Goal: Task Accomplishment & Management: Complete application form

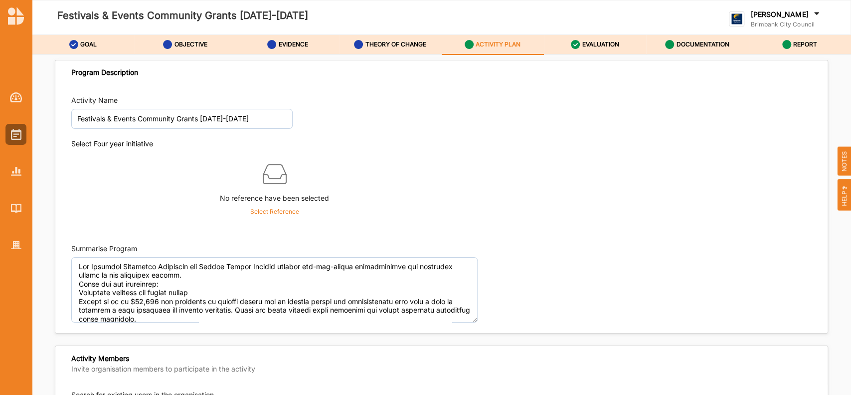
scroll to position [1206, 0]
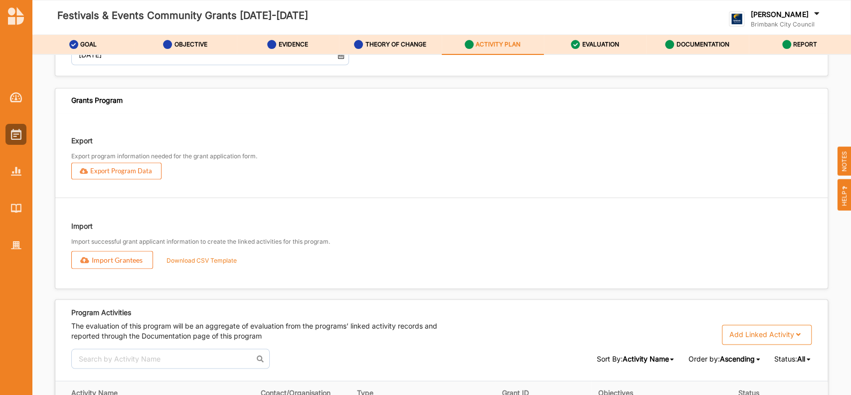
click at [511, 42] on label "ACTIVITY PLAN" at bounding box center [498, 44] width 45 height 8
click at [507, 44] on label "ACTIVITY PLAN" at bounding box center [498, 44] width 45 height 8
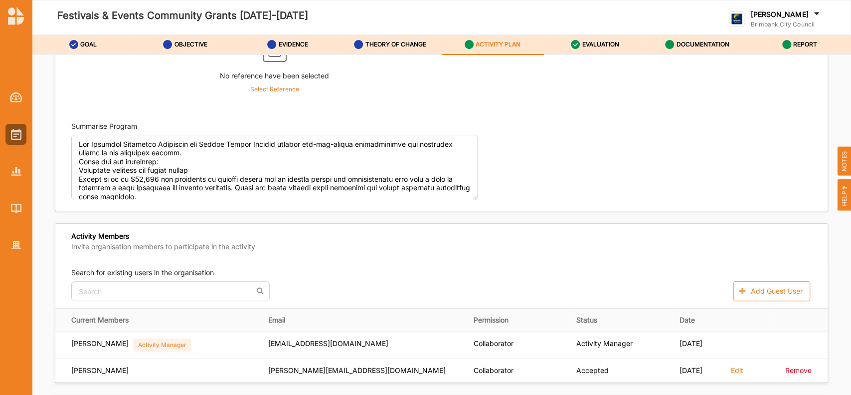
scroll to position [0, 0]
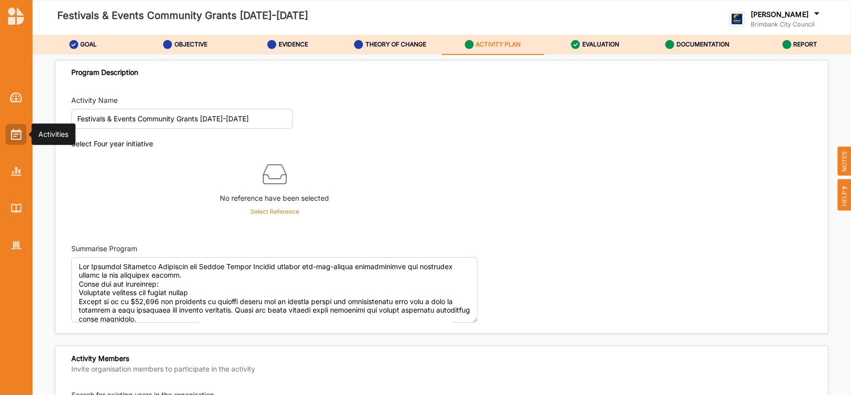
click at [14, 132] on img at bounding box center [16, 134] width 10 height 11
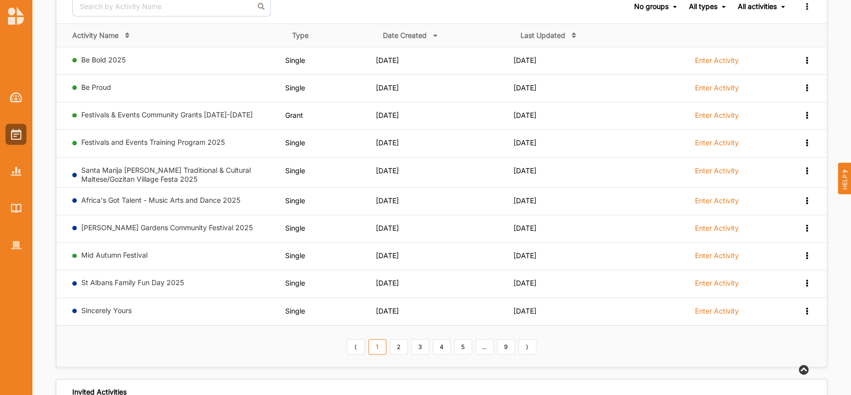
scroll to position [133, 0]
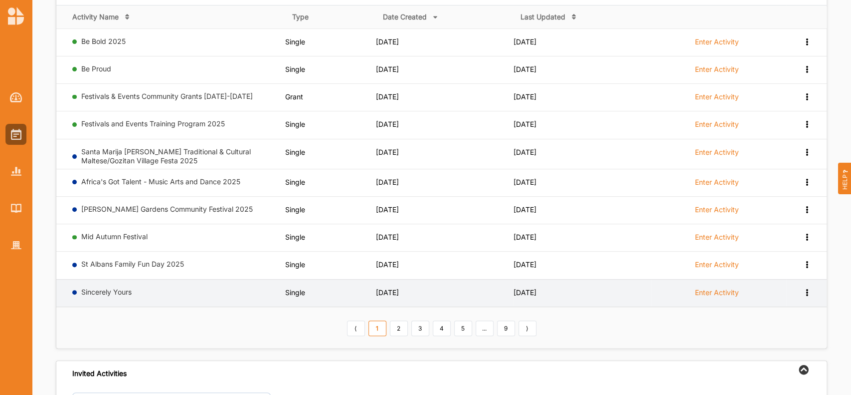
click at [707, 291] on label "Enter Activity" at bounding box center [717, 292] width 44 height 9
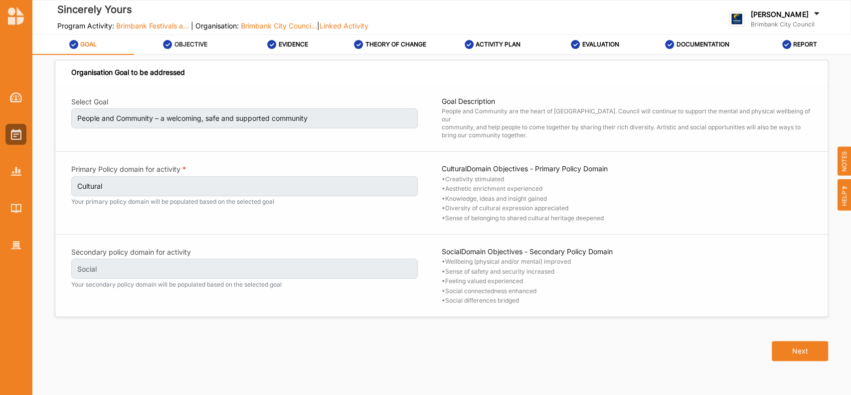
click at [177, 42] on label "OBJECTIVE" at bounding box center [191, 44] width 33 height 8
select select "3"
select select "6"
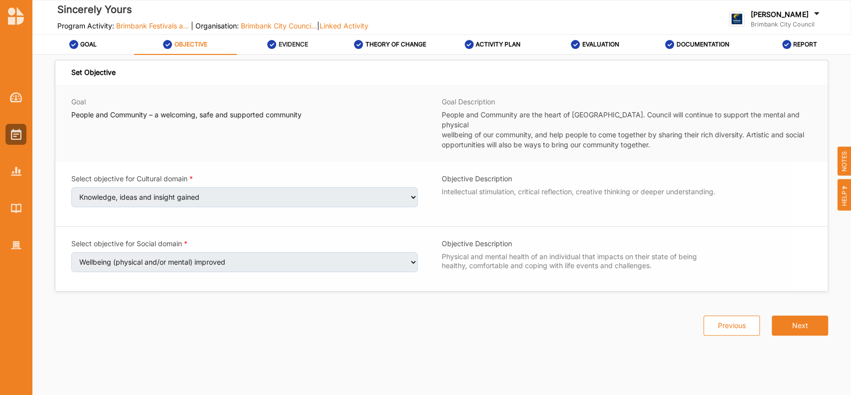
click at [290, 46] on label "EVIDENCE" at bounding box center [293, 44] width 29 height 8
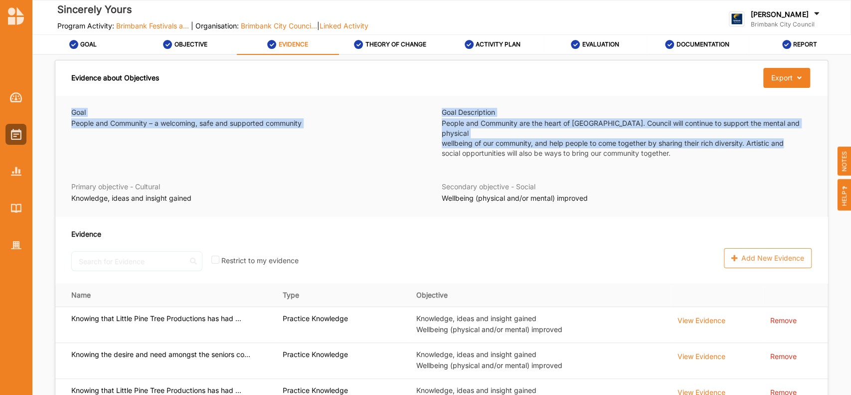
drag, startPoint x: 845, startPoint y: 84, endPoint x: 850, endPoint y: 133, distance: 49.2
click at [850, 133] on div "Evidence about Objectives Export Download Evidence Goal People and Community – …" at bounding box center [441, 230] width 819 height 351
click at [392, 43] on label "THEORY OF CHANGE" at bounding box center [396, 44] width 61 height 8
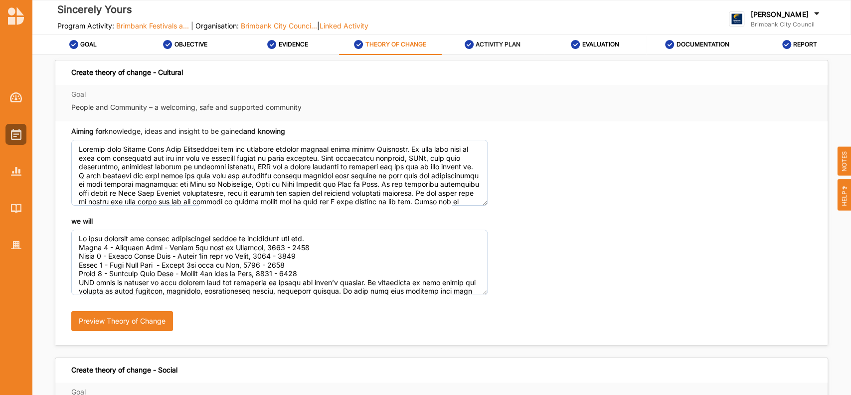
click at [507, 41] on label "ACTIVITY PLAN" at bounding box center [498, 44] width 45 height 8
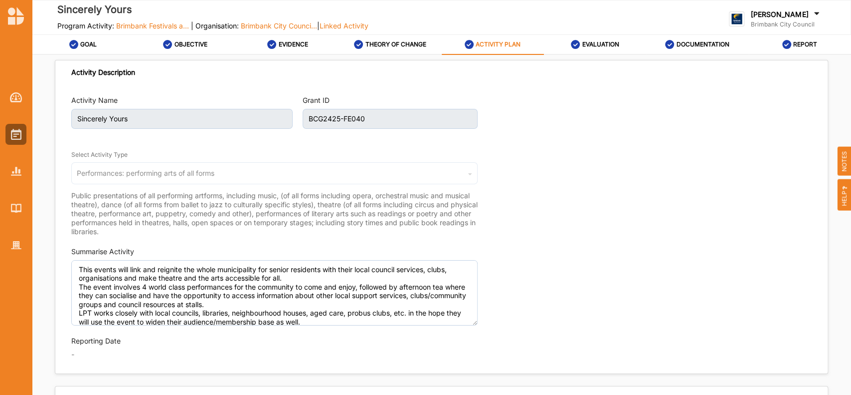
type textarea "This events will link and reignite the whole municipality for senior residents …"
click at [595, 39] on div "EVALUATION" at bounding box center [595, 44] width 48 height 18
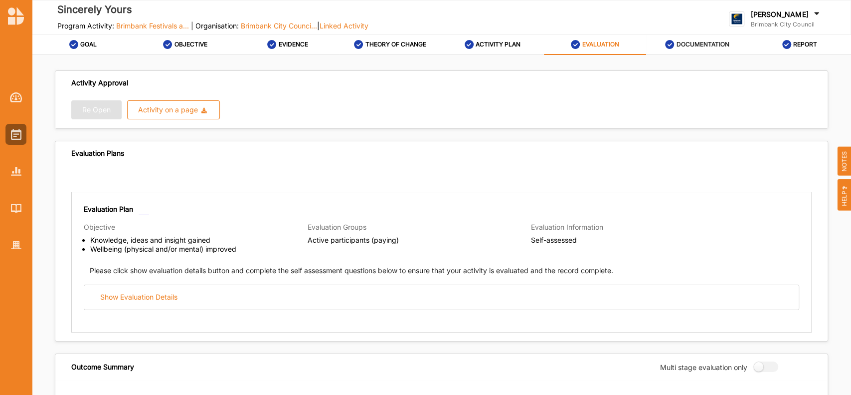
click at [682, 46] on label "DOCUMENTATION" at bounding box center [703, 44] width 53 height 8
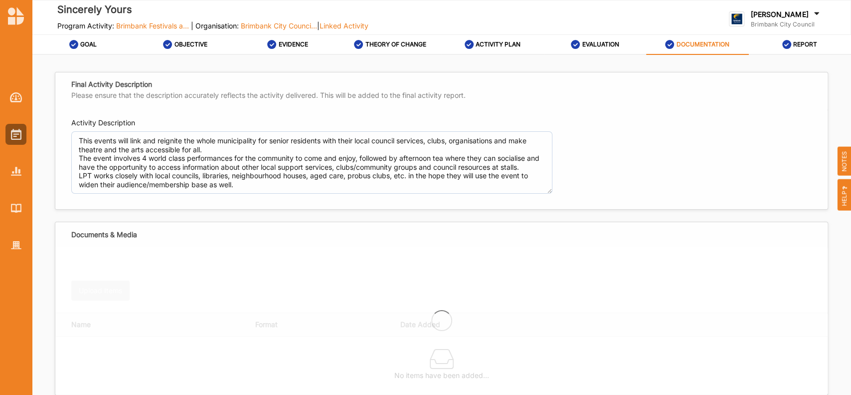
type textarea "This events will link and reignite the whole municipality for senior residents …"
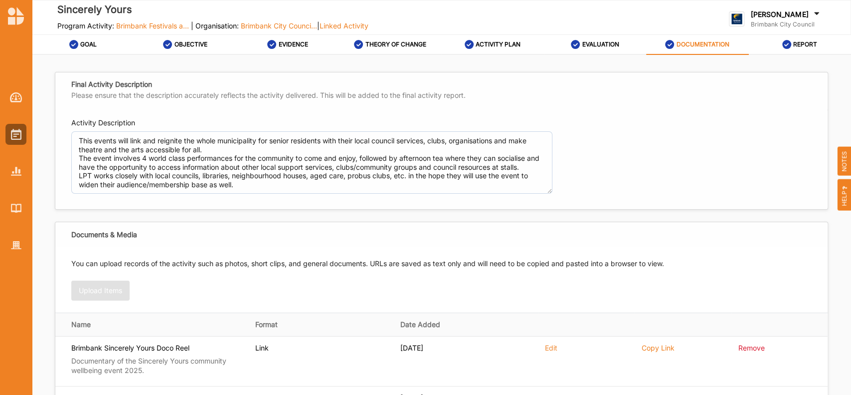
click at [682, 46] on label "DOCUMENTATION" at bounding box center [703, 44] width 53 height 8
click at [9, 136] on div at bounding box center [15, 134] width 21 height 21
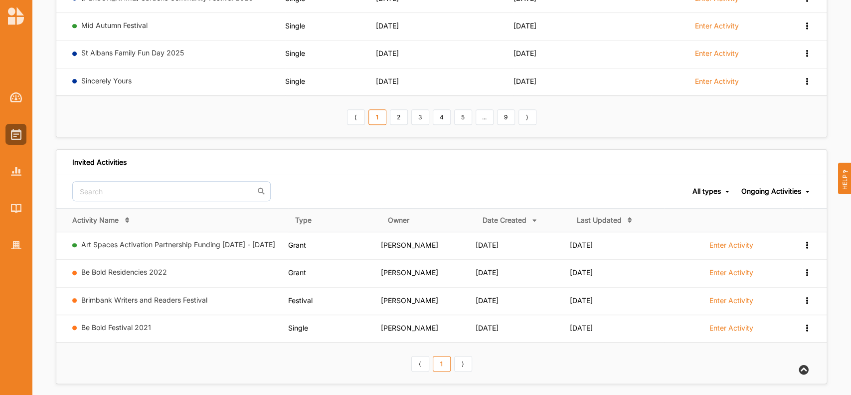
scroll to position [346, 0]
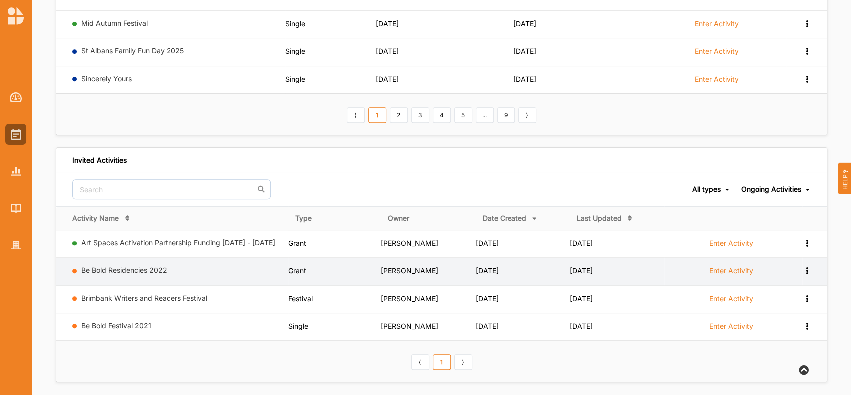
click at [721, 266] on label "Enter Activity" at bounding box center [732, 270] width 44 height 9
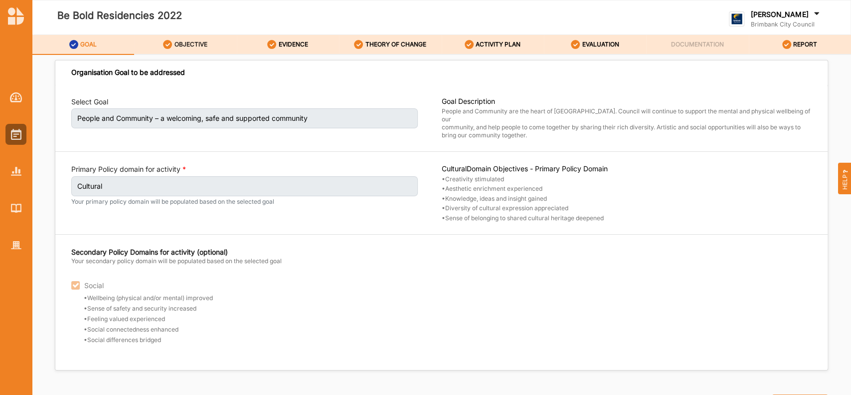
click at [186, 41] on label "OBJECTIVE" at bounding box center [191, 44] width 33 height 8
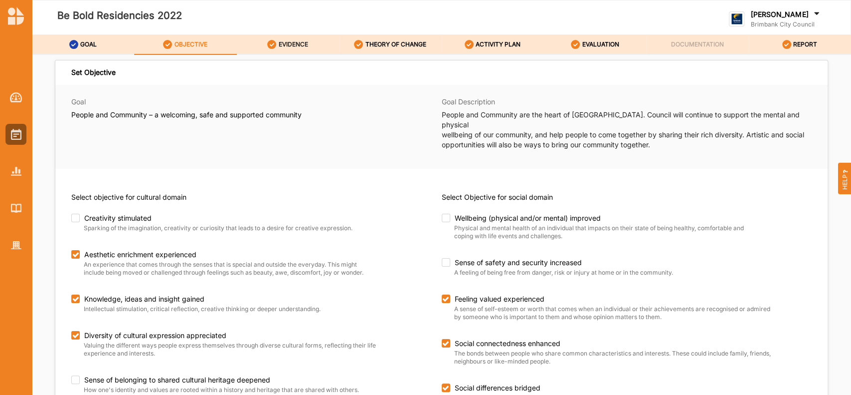
click at [287, 43] on label "EVIDENCE" at bounding box center [293, 44] width 29 height 8
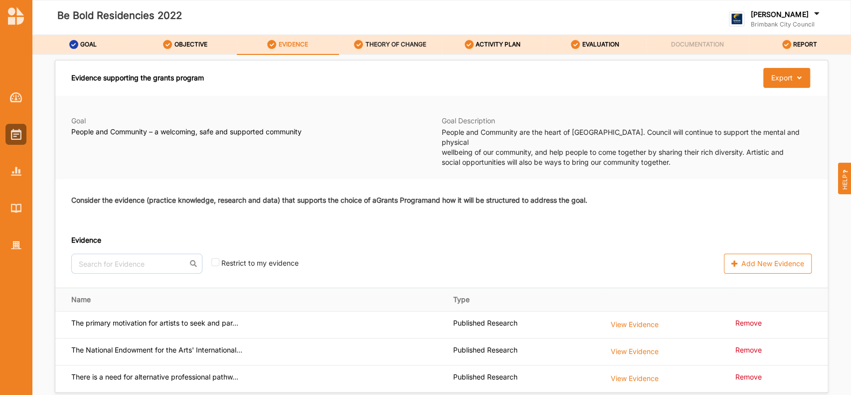
click at [401, 43] on label "THEORY OF CHANGE" at bounding box center [396, 44] width 61 height 8
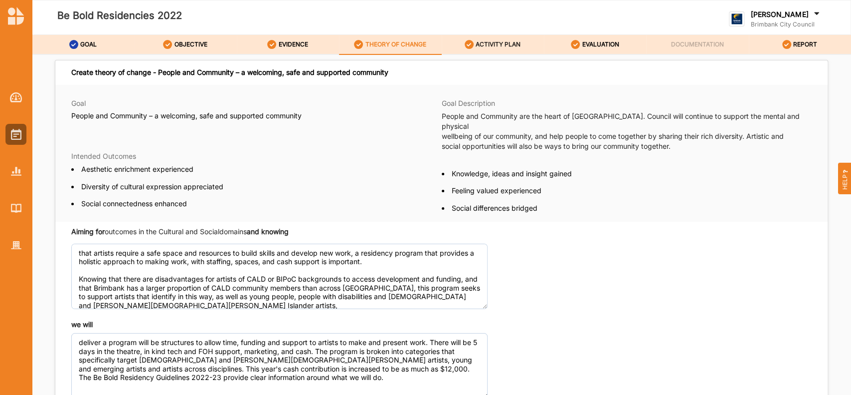
click at [490, 43] on label "ACTIVITY PLAN" at bounding box center [498, 44] width 45 height 8
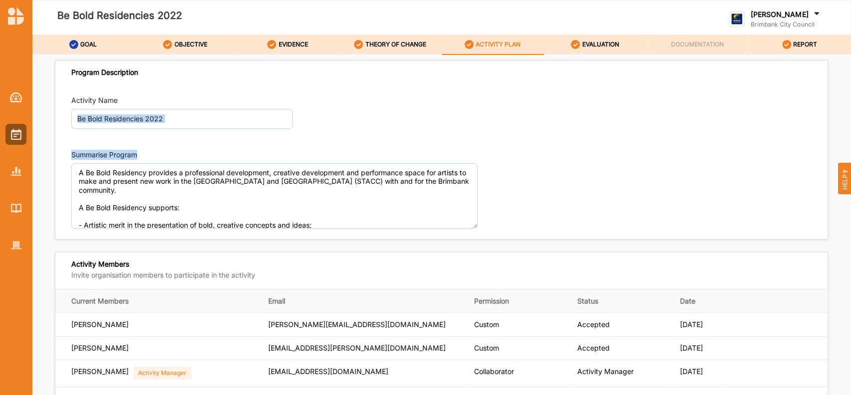
drag, startPoint x: 845, startPoint y: 110, endPoint x: 850, endPoint y: 150, distance: 39.7
click at [850, 150] on div "Program Description Activity Name Be Bold Residencies 2022 Summarise Program A …" at bounding box center [441, 230] width 819 height 351
click at [605, 40] on label "EVALUATION" at bounding box center [600, 44] width 37 height 8
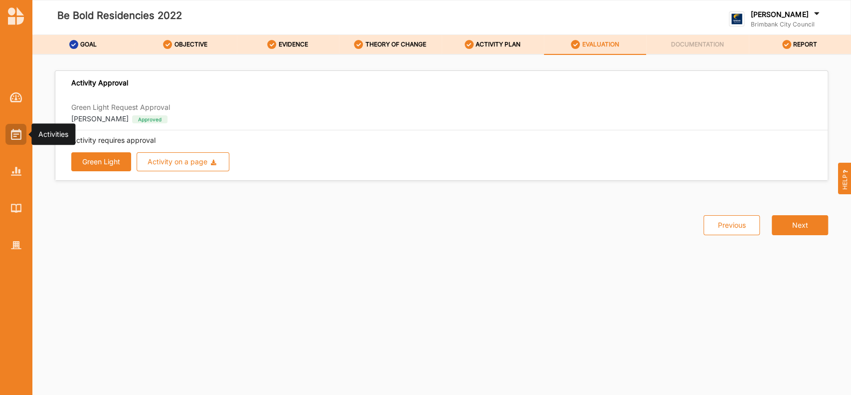
click at [12, 138] on img at bounding box center [16, 134] width 10 height 11
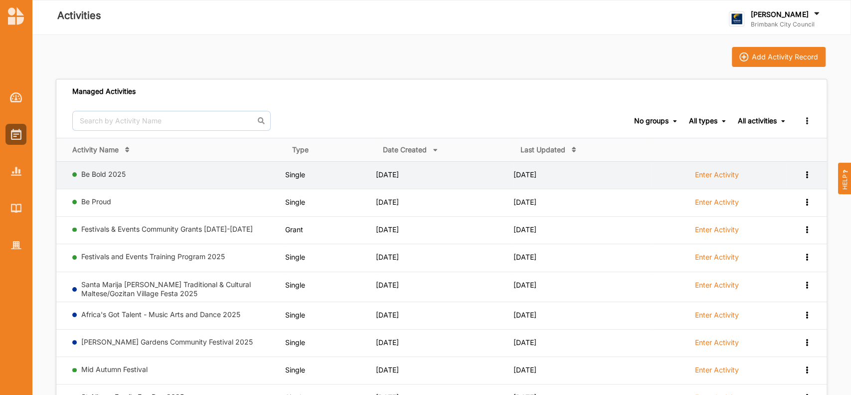
click at [713, 172] on label "Enter Activity" at bounding box center [717, 174] width 44 height 9
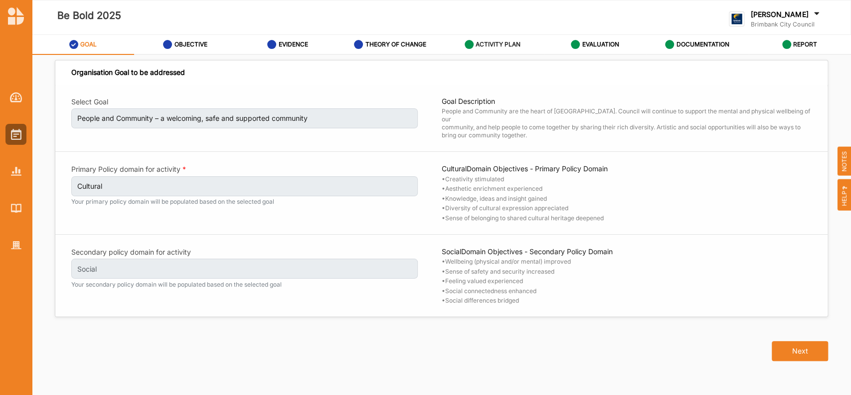
click at [480, 43] on label "ACTIVITY PLAN" at bounding box center [498, 44] width 45 height 8
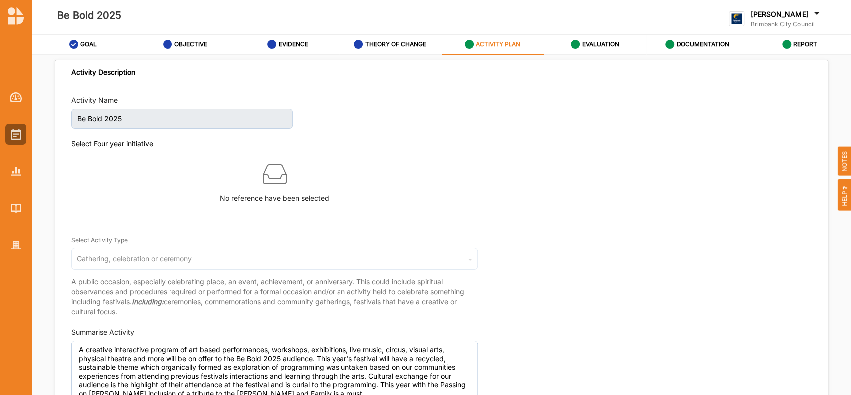
click at [844, 195] on span "HELP" at bounding box center [845, 194] width 14 height 31
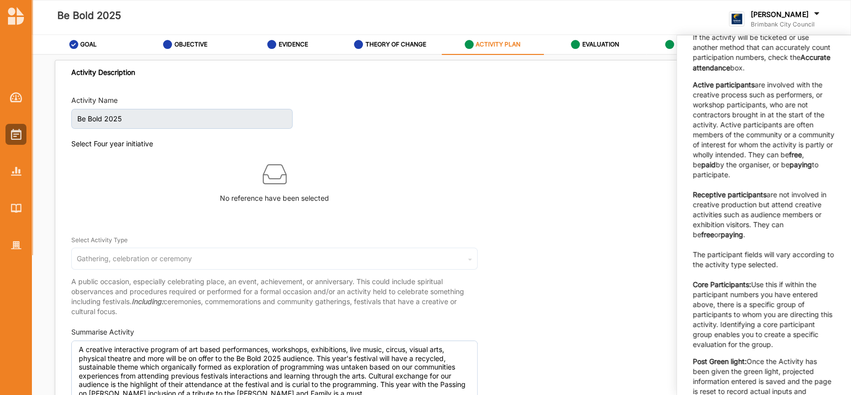
scroll to position [1192, 0]
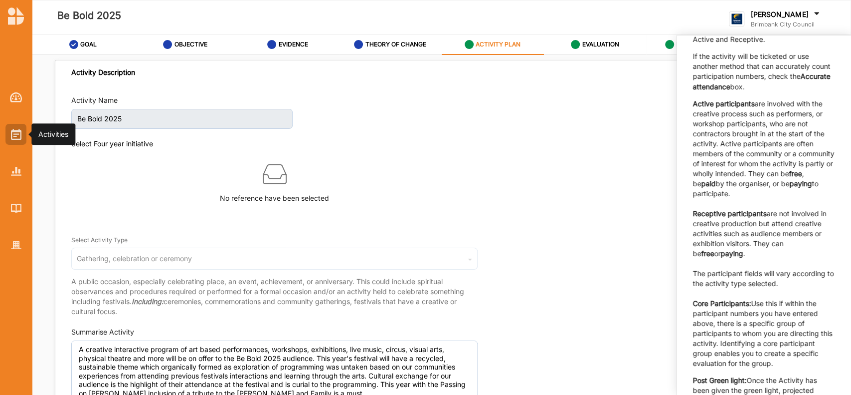
click at [14, 137] on img at bounding box center [16, 134] width 10 height 11
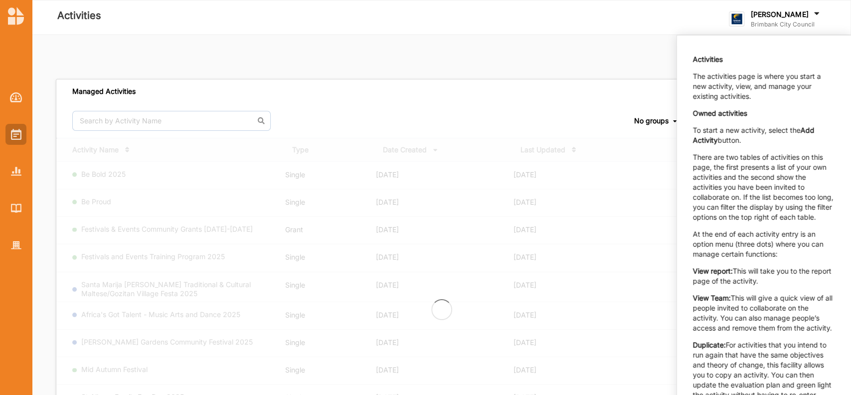
scroll to position [135, 0]
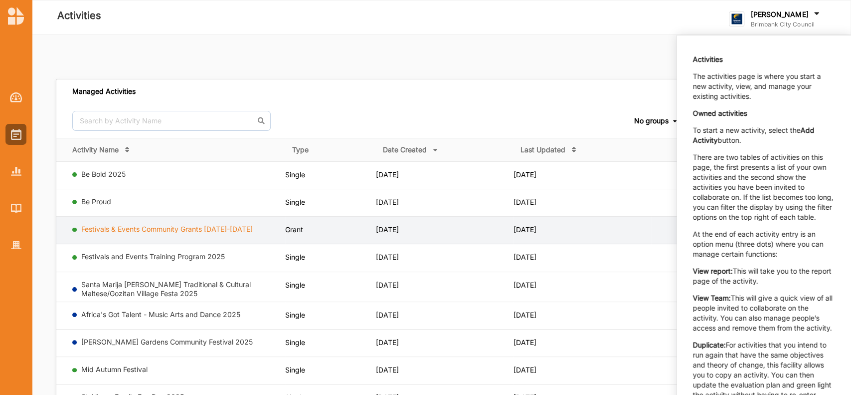
click at [223, 226] on link "Festivals & Events Community Grants [DATE]-[DATE]" at bounding box center [167, 228] width 172 height 8
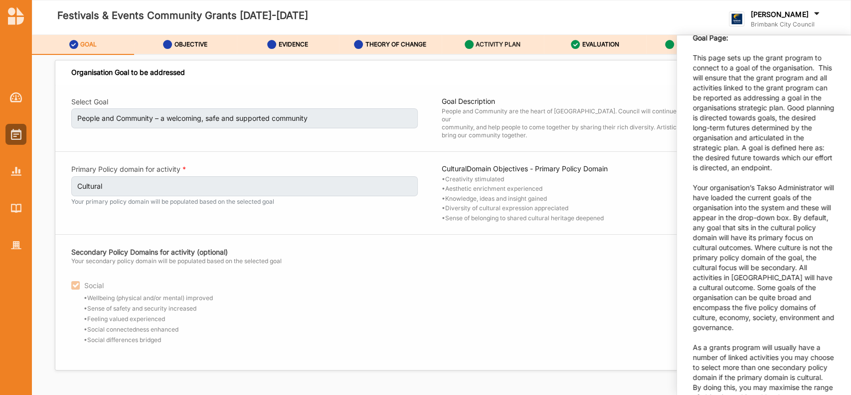
click at [489, 42] on label "ACTIVITY PLAN" at bounding box center [498, 44] width 45 height 8
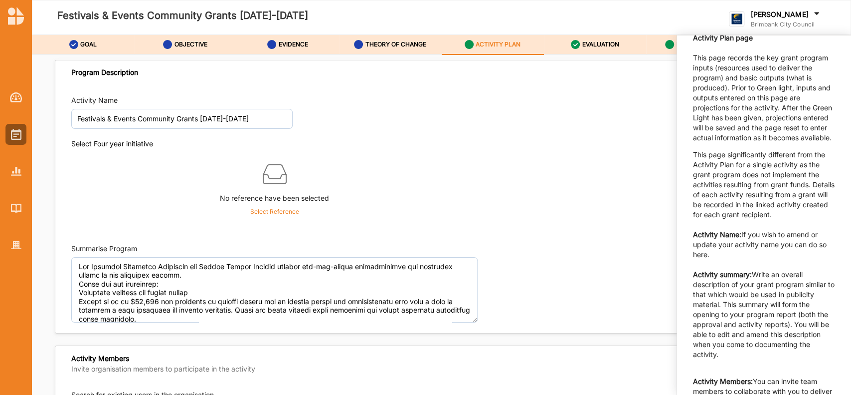
click at [809, 143] on p "Activity Plan page This page records the key grant program inputs (resources us…" at bounding box center [764, 88] width 142 height 110
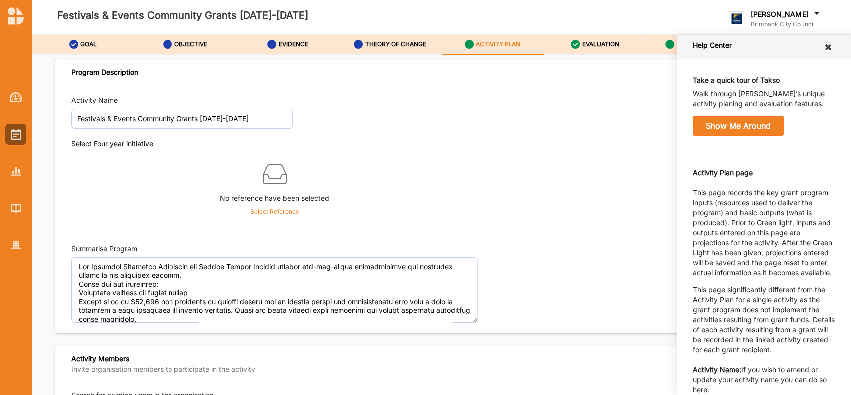
click at [824, 46] on icon at bounding box center [828, 47] width 9 height 8
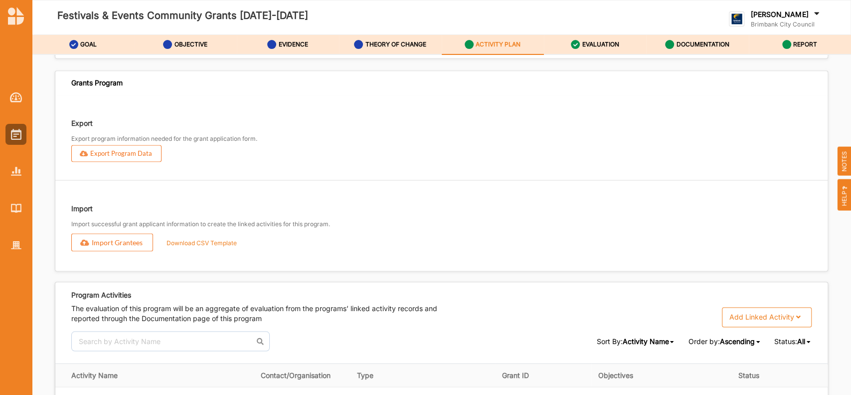
scroll to position [1221, 0]
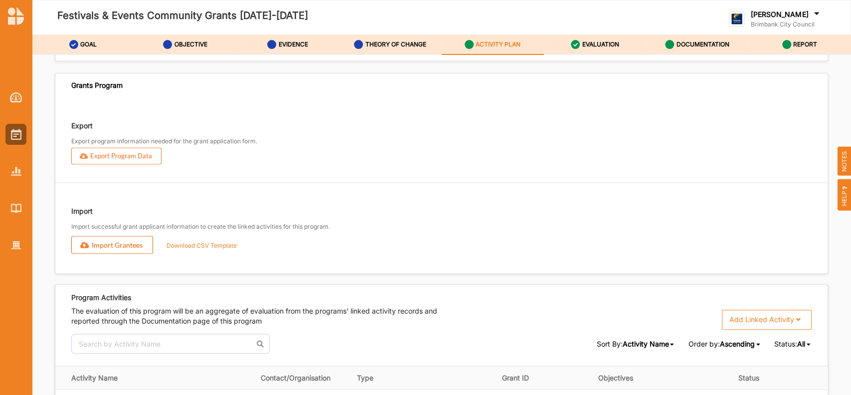
click at [134, 253] on button "Import Grantees" at bounding box center [112, 244] width 82 height 18
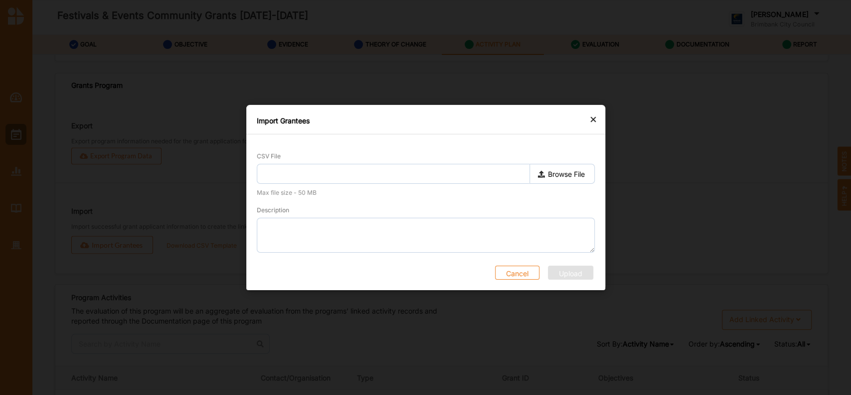
click at [554, 171] on label "Browse File" at bounding box center [561, 174] width 65 height 20
click at [0, 0] on input "Browse File" at bounding box center [0, 0] width 0 height 0
type input "25-26 FEGRANTEES.csv"
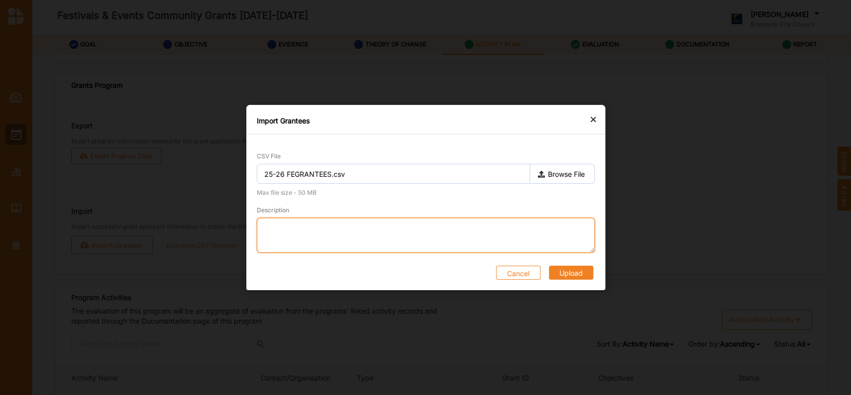
click at [303, 225] on textarea "Description" at bounding box center [426, 234] width 338 height 35
type textarea "Successful grantees for 25-26"
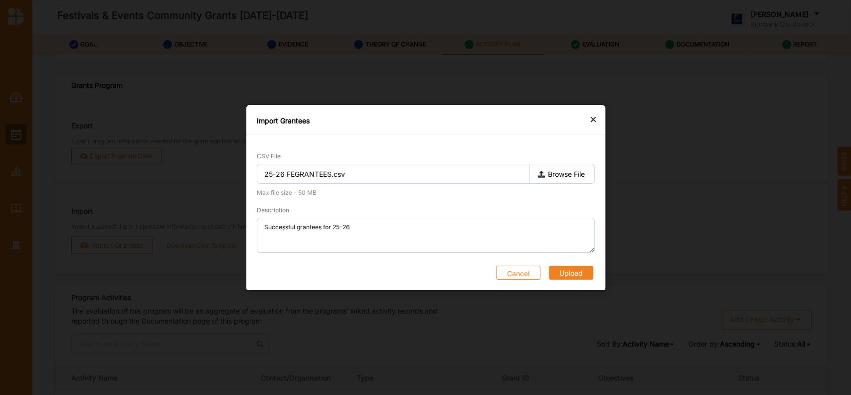
click at [569, 272] on button "Upload" at bounding box center [571, 272] width 44 height 14
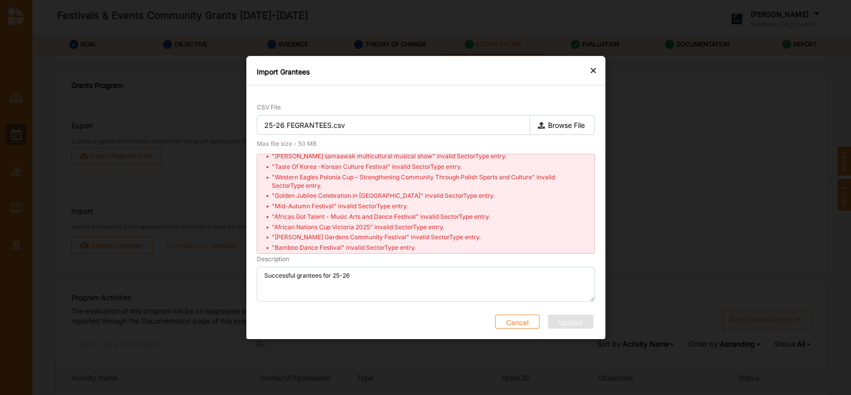
scroll to position [249, 0]
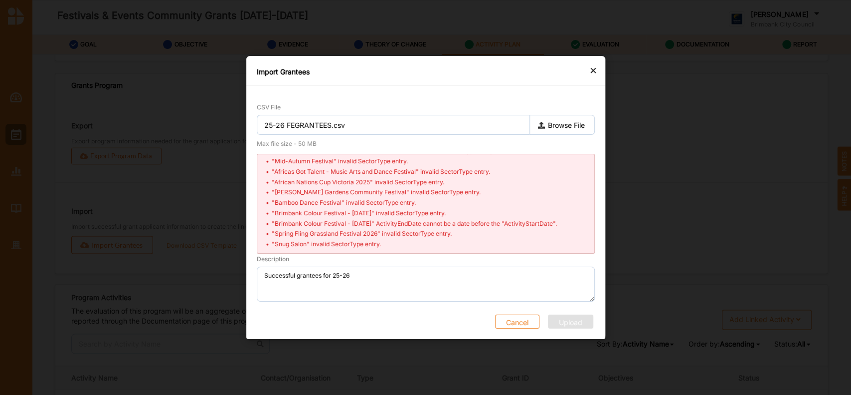
click at [519, 319] on button "Cancel" at bounding box center [517, 321] width 44 height 14
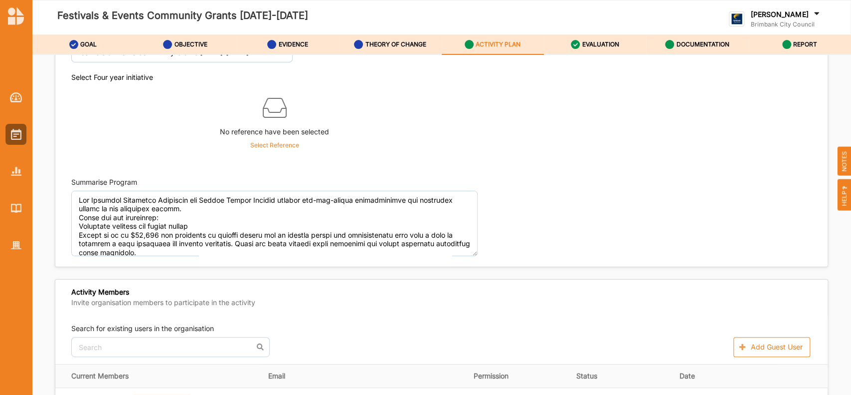
scroll to position [0, 0]
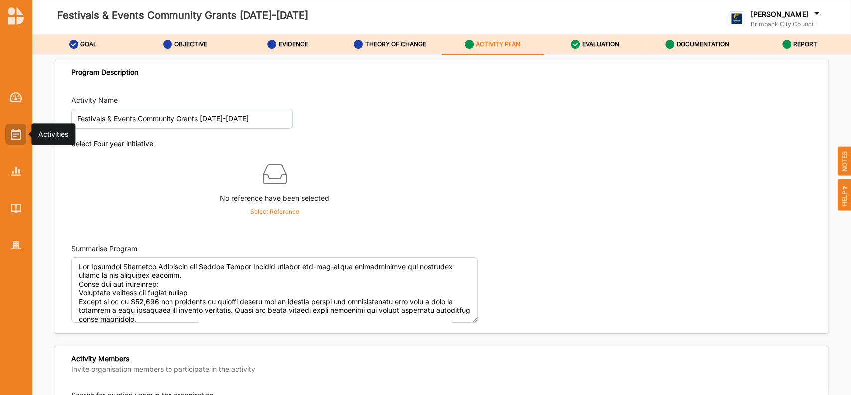
click at [19, 137] on img at bounding box center [16, 134] width 10 height 11
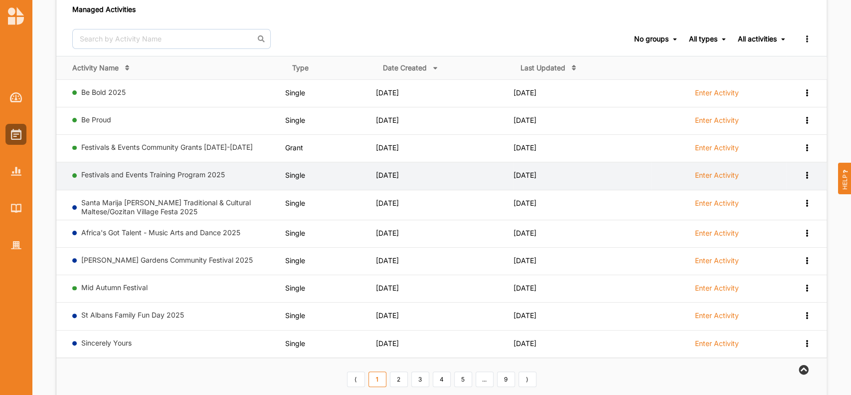
scroll to position [106, 0]
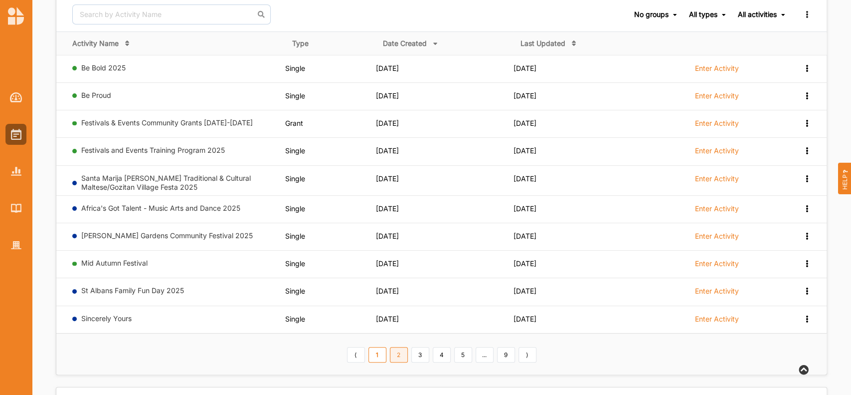
click at [398, 355] on link "2" at bounding box center [399, 355] width 18 height 16
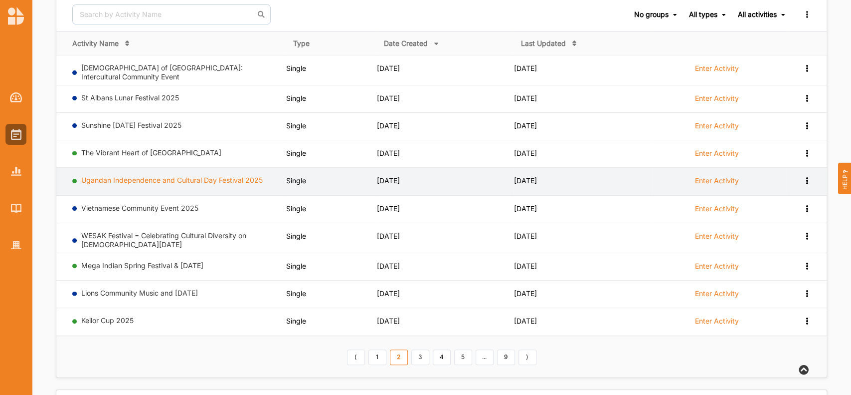
click at [252, 177] on link "Ugandan Independence and Cultural Day Festival 2025" at bounding box center [172, 180] width 182 height 8
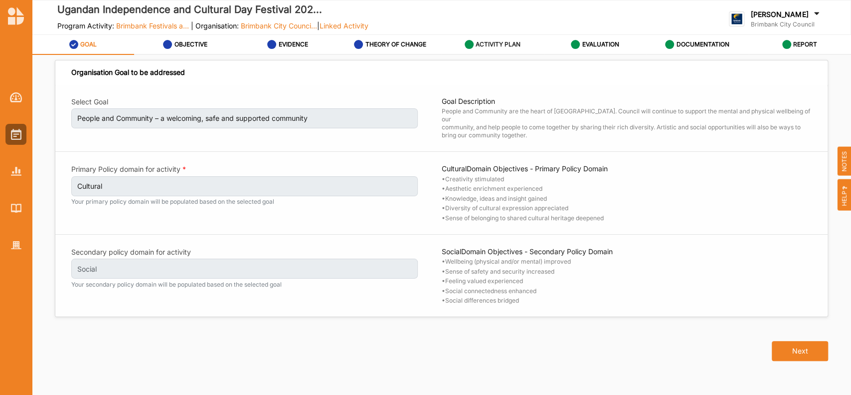
click at [501, 41] on label "ACTIVITY PLAN" at bounding box center [498, 44] width 45 height 8
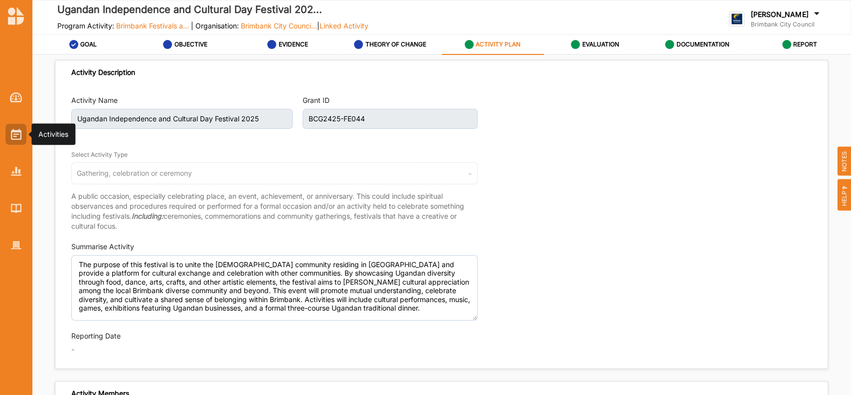
click at [16, 135] on img at bounding box center [16, 134] width 10 height 11
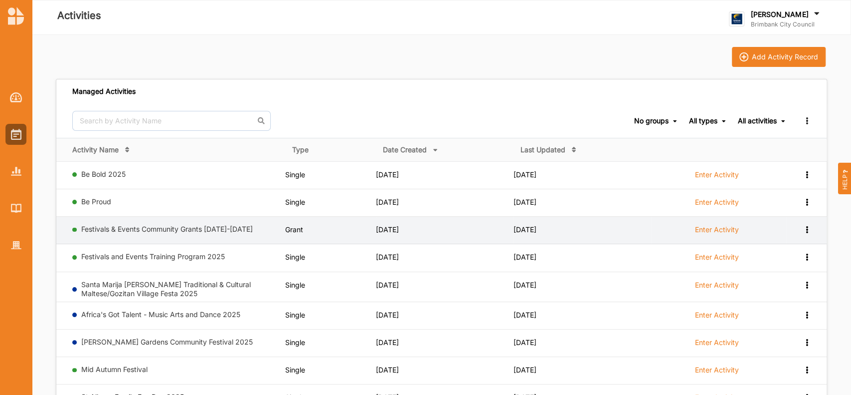
click at [702, 229] on label "Enter Activity" at bounding box center [717, 229] width 44 height 9
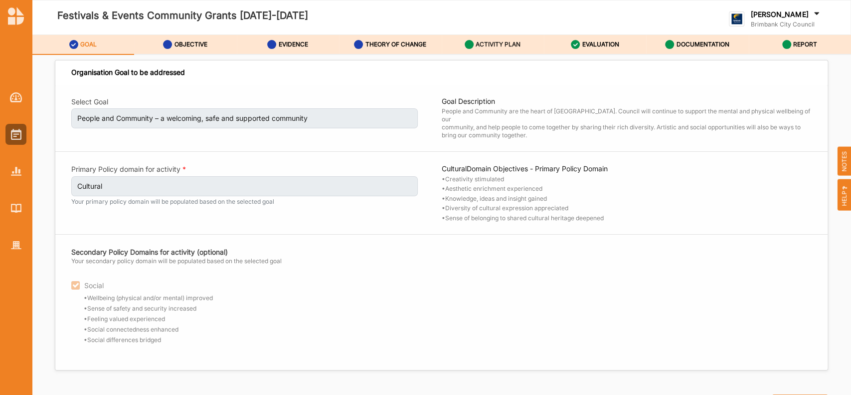
click at [493, 42] on label "ACTIVITY PLAN" at bounding box center [498, 44] width 45 height 8
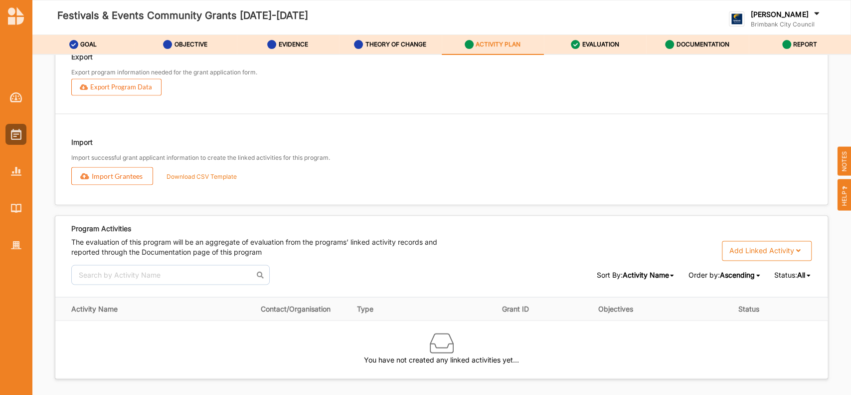
scroll to position [1300, 0]
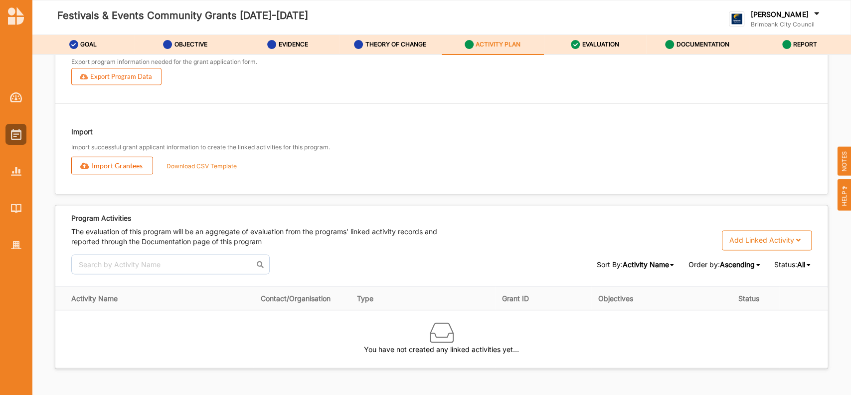
click at [124, 174] on button "Import Grantees" at bounding box center [112, 165] width 82 height 18
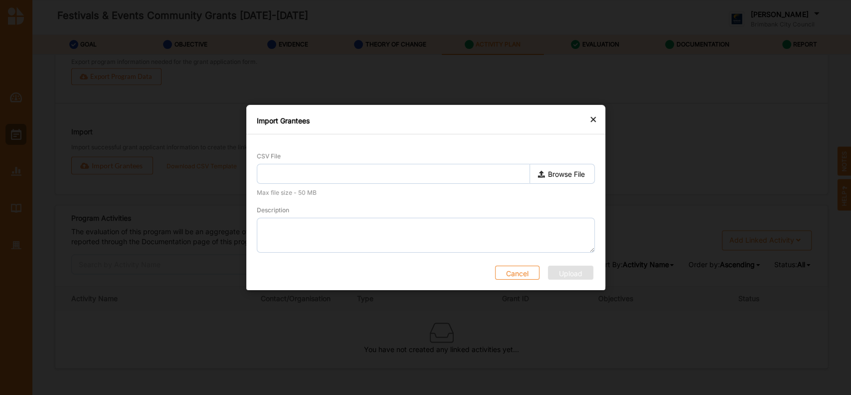
click at [559, 175] on label "Browse File" at bounding box center [561, 174] width 65 height 20
click at [0, 0] on input "Browse File" at bounding box center [0, 0] width 0 height 0
type input "25-26 FEGRANTEES.csv"
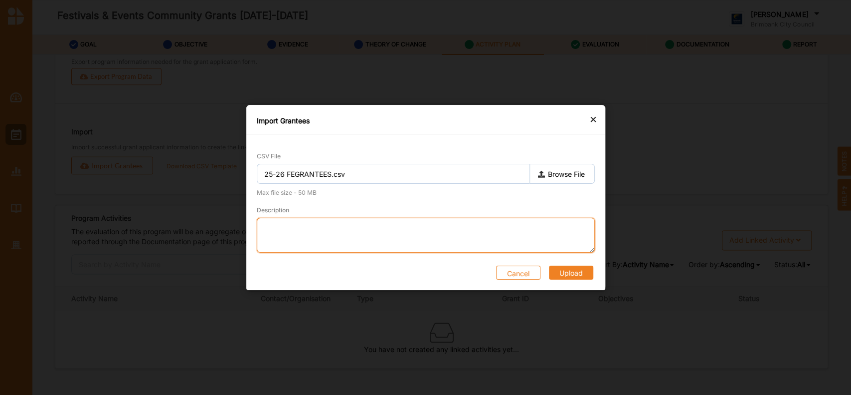
click at [274, 232] on textarea "Description" at bounding box center [426, 234] width 338 height 35
type textarea "successful grantees"
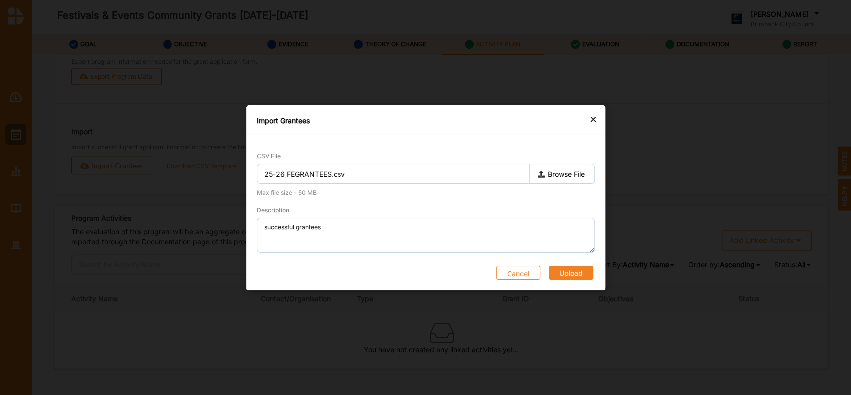
click at [569, 271] on button "Upload" at bounding box center [571, 272] width 44 height 14
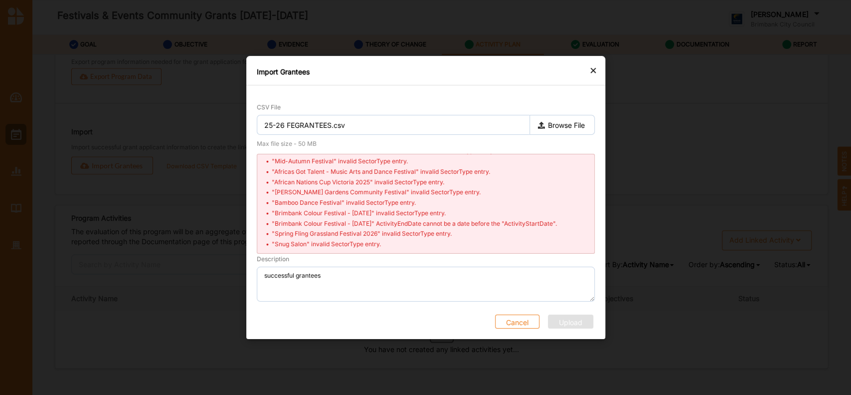
scroll to position [0, 0]
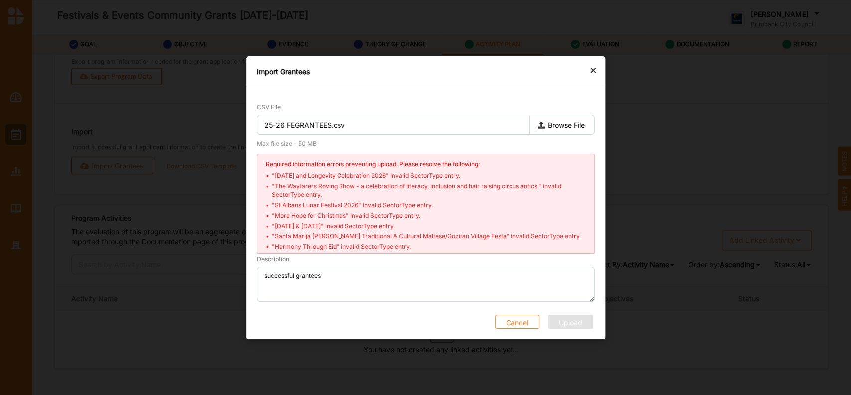
click at [514, 317] on button "Cancel" at bounding box center [517, 321] width 44 height 14
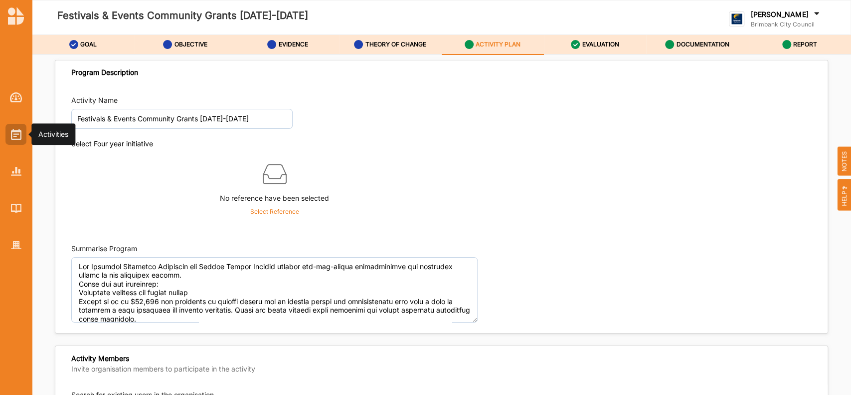
click at [11, 136] on img at bounding box center [16, 134] width 10 height 11
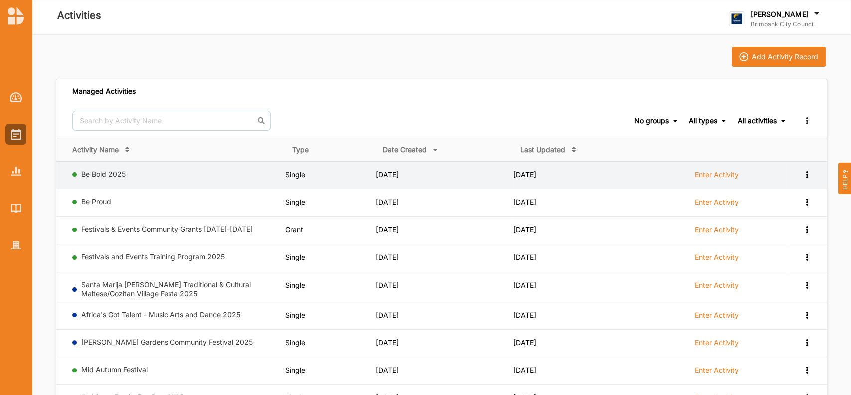
click at [722, 173] on label "Enter Activity" at bounding box center [717, 174] width 44 height 9
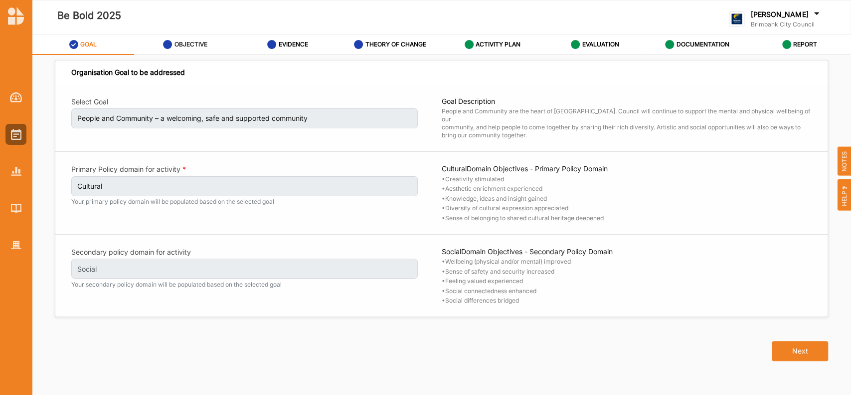
click at [194, 45] on label "OBJECTIVE" at bounding box center [191, 44] width 33 height 8
select select "4"
select select "9"
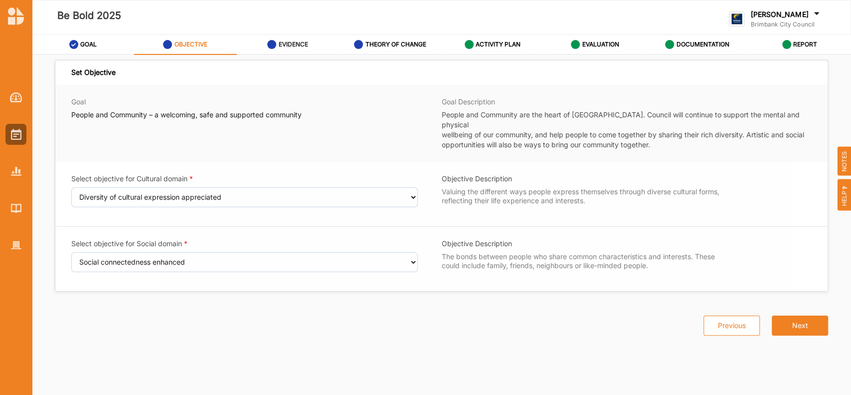
click at [295, 44] on label "EVIDENCE" at bounding box center [293, 44] width 29 height 8
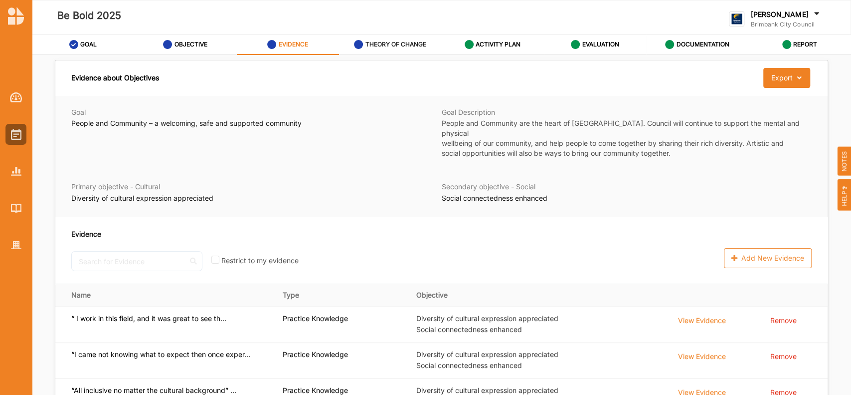
click at [388, 42] on label "THEORY OF CHANGE" at bounding box center [396, 44] width 61 height 8
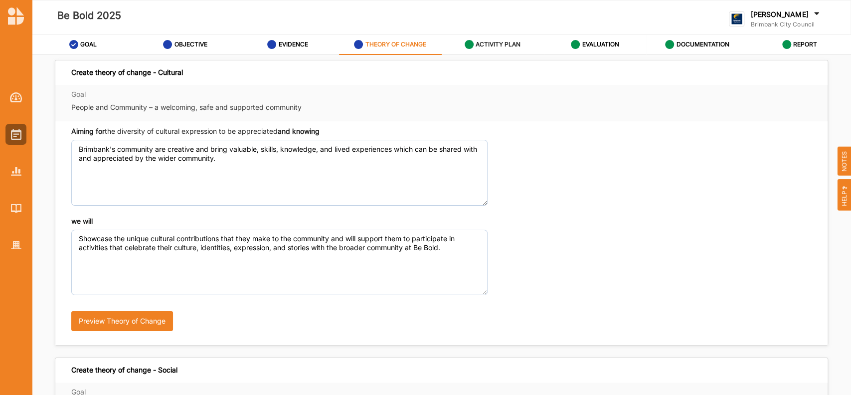
click at [481, 44] on label "ACTIVITY PLAN" at bounding box center [498, 44] width 45 height 8
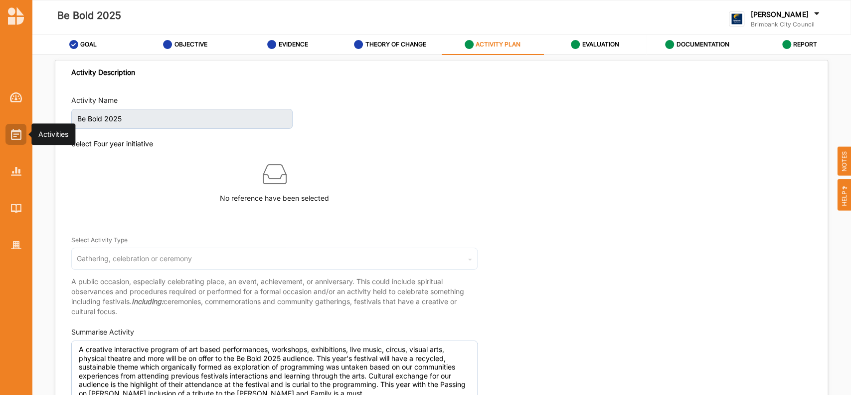
click at [16, 129] on img at bounding box center [16, 134] width 10 height 11
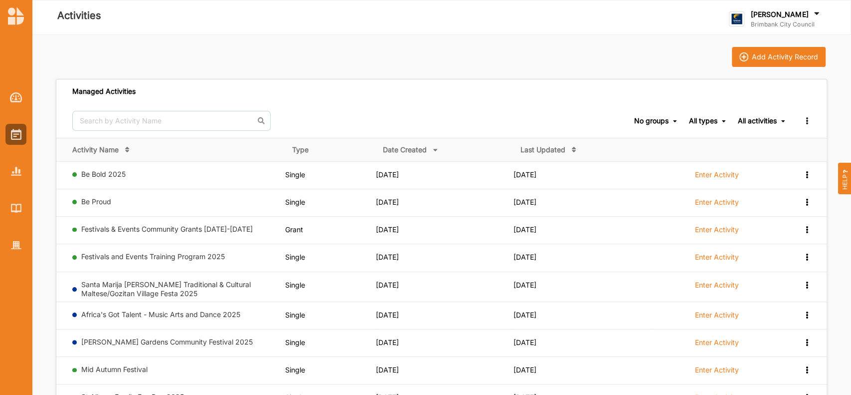
click at [719, 284] on label "Enter Activity" at bounding box center [717, 284] width 44 height 9
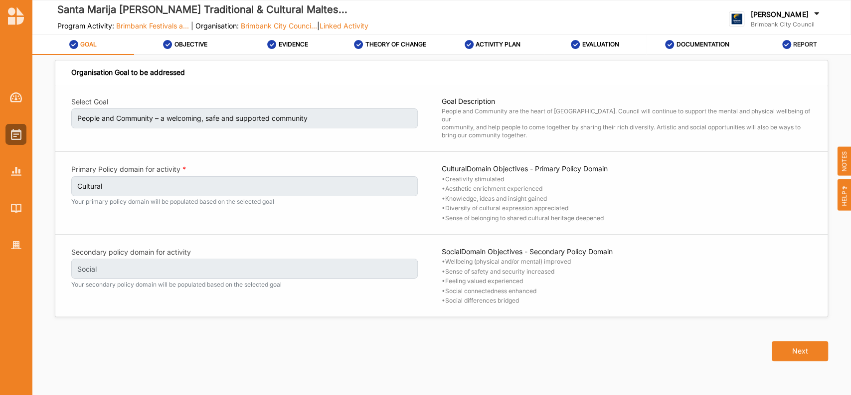
click at [803, 43] on label "REPORT" at bounding box center [806, 44] width 24 height 8
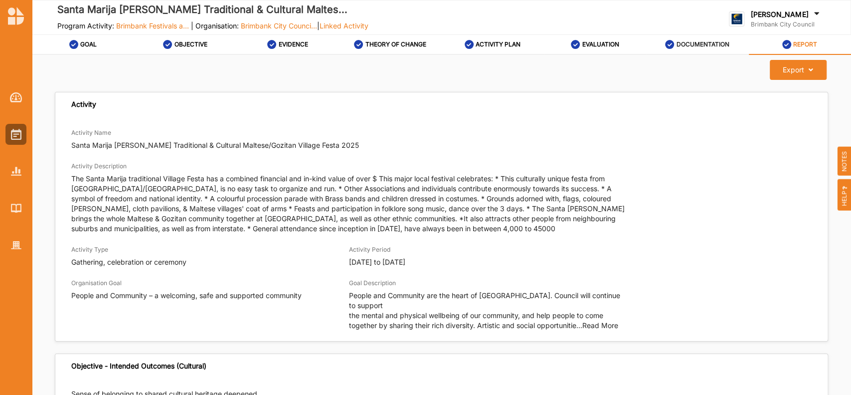
click at [700, 43] on label "DOCUMENTATION" at bounding box center [703, 44] width 53 height 8
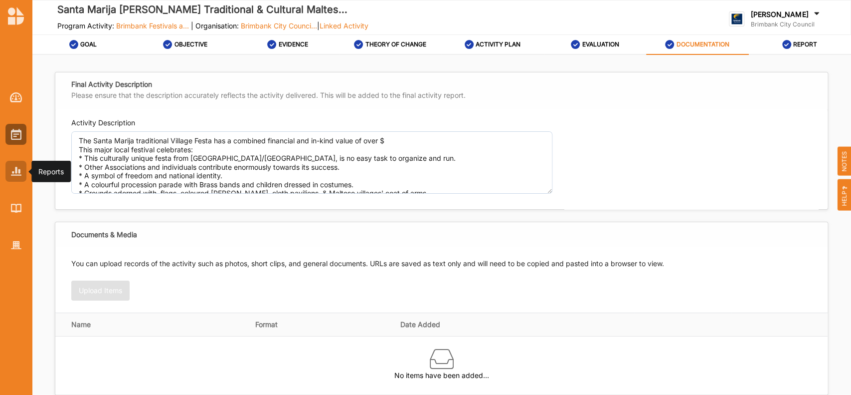
click at [14, 171] on img at bounding box center [16, 171] width 10 height 8
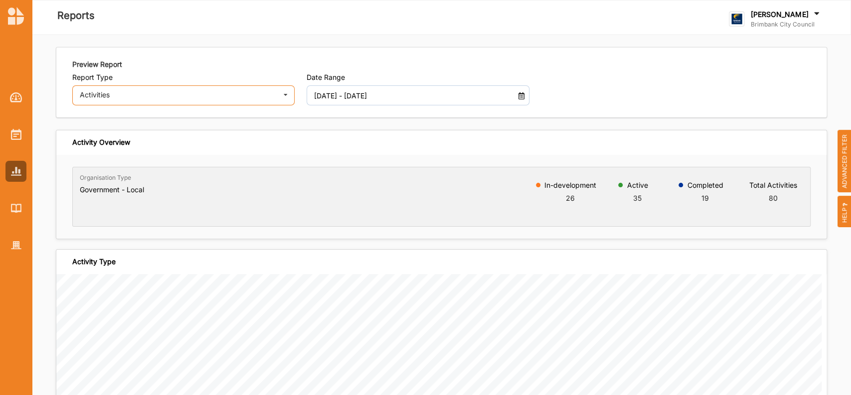
click at [285, 95] on icon at bounding box center [285, 96] width 15 height 20
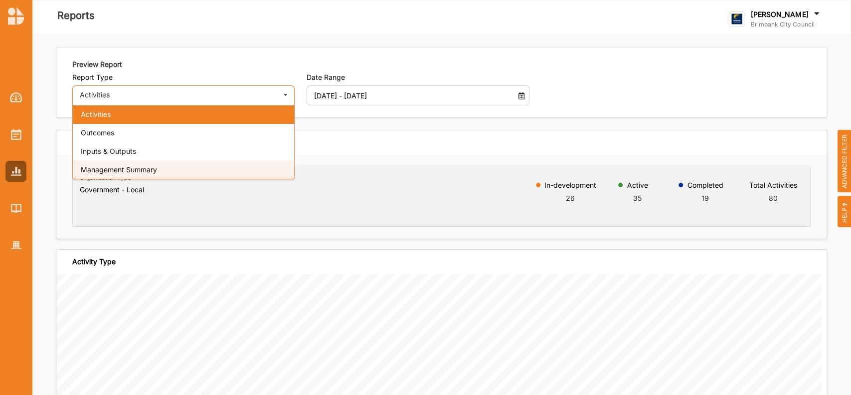
click at [148, 171] on span "Management Summary" at bounding box center [119, 169] width 76 height 8
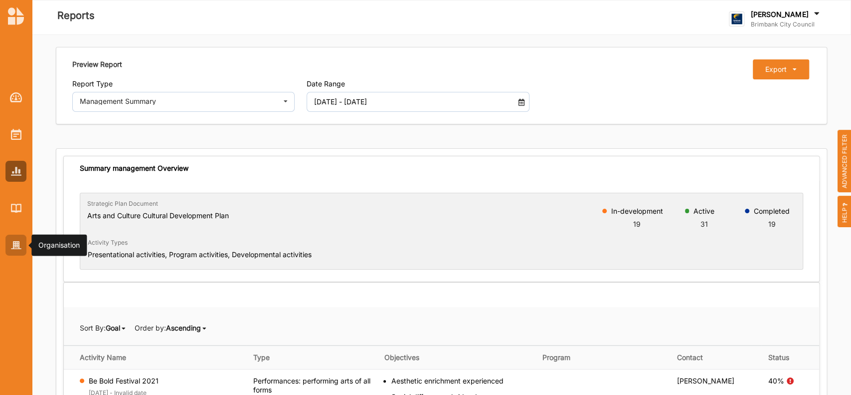
click at [15, 242] on img at bounding box center [16, 245] width 10 height 8
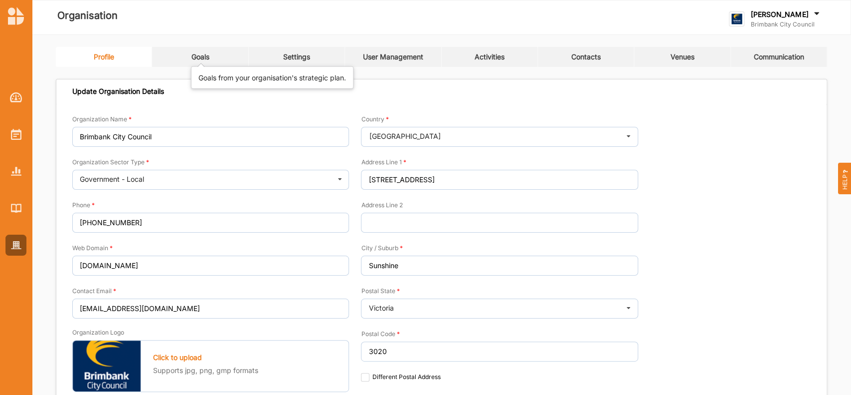
click at [194, 52] on div "Goals" at bounding box center [201, 56] width 18 height 9
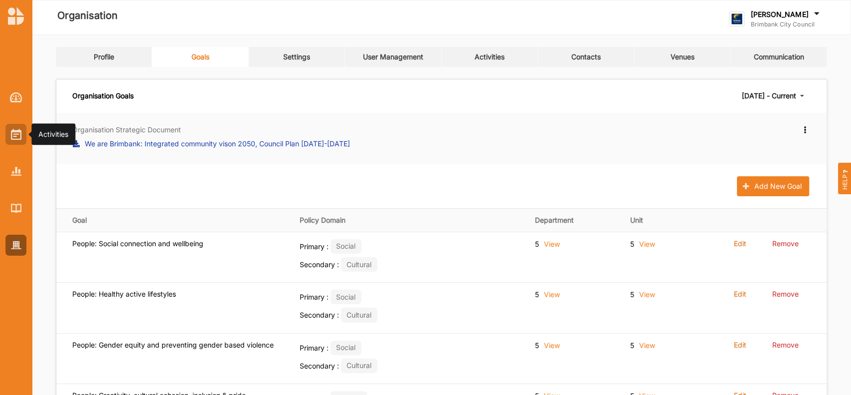
click at [17, 134] on img at bounding box center [16, 134] width 10 height 11
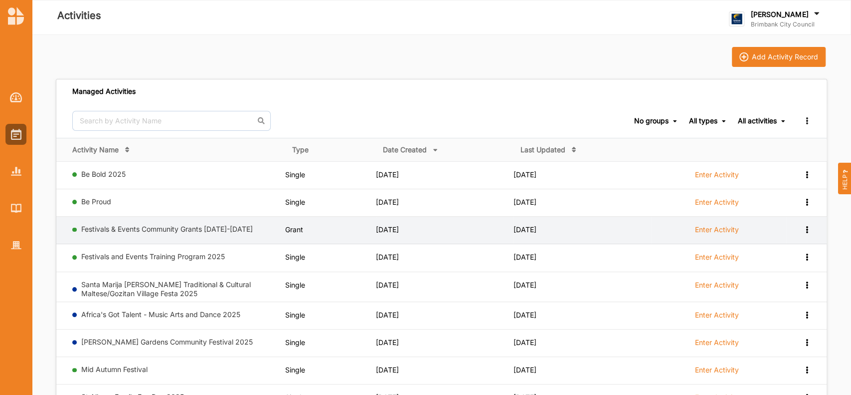
click at [712, 226] on label "Enter Activity" at bounding box center [717, 229] width 44 height 9
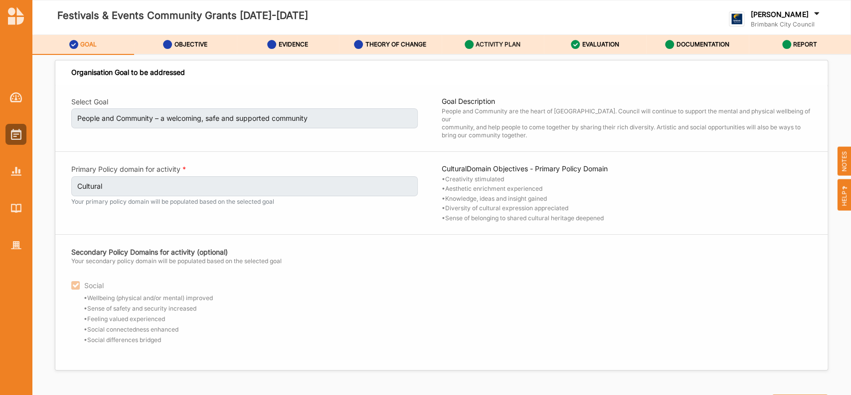
click at [499, 43] on label "ACTIVITY PLAN" at bounding box center [498, 44] width 45 height 8
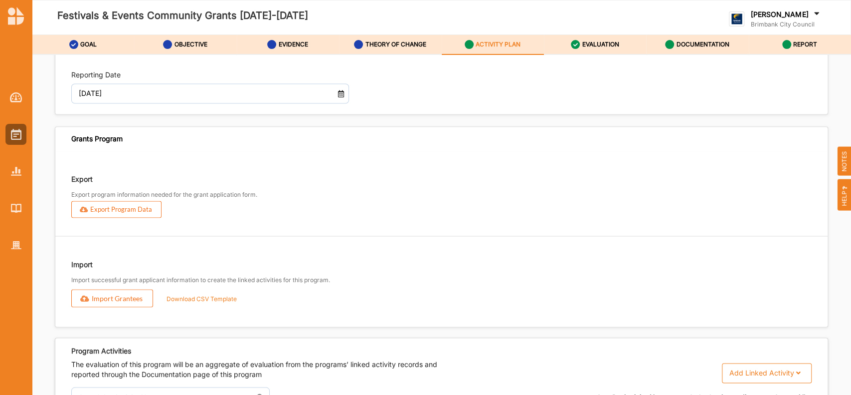
scroll to position [1161, 0]
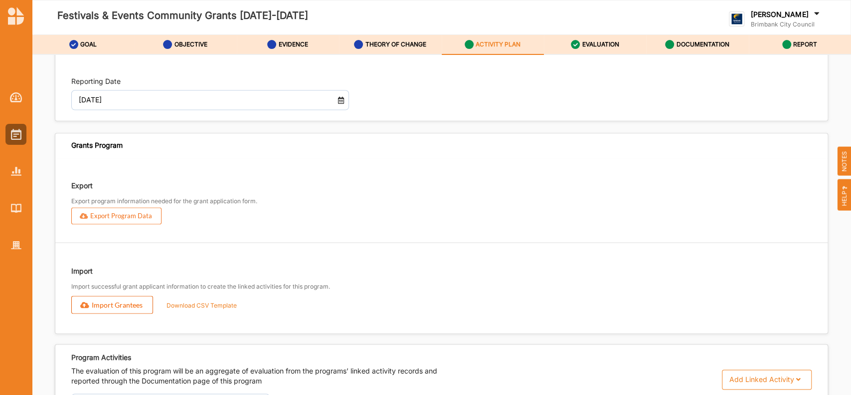
click at [140, 313] on button "Import Grantees" at bounding box center [112, 304] width 82 height 18
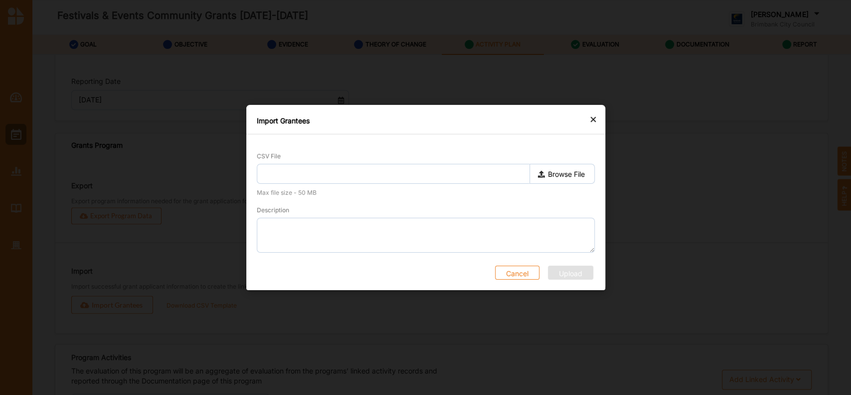
click at [553, 174] on label "Browse File" at bounding box center [561, 174] width 65 height 20
click at [0, 0] on input "Browse File" at bounding box center [0, 0] width 0 height 0
type input "25-26 FEGRANTEES.csv"
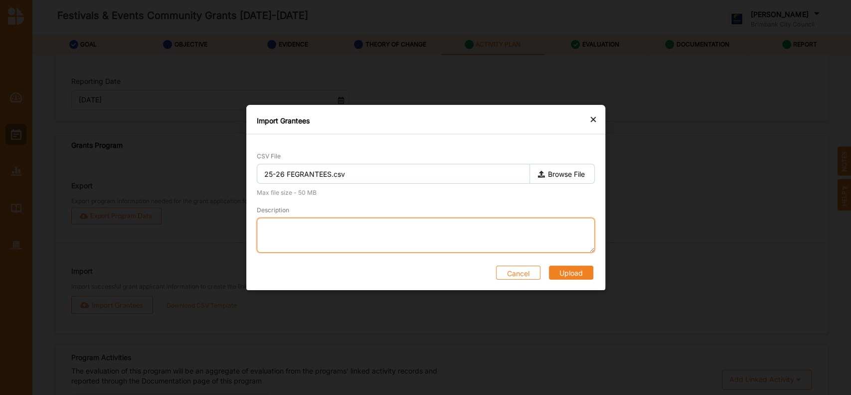
click at [357, 224] on textarea "Description" at bounding box center [426, 234] width 338 height 35
type textarea "successful grantees"
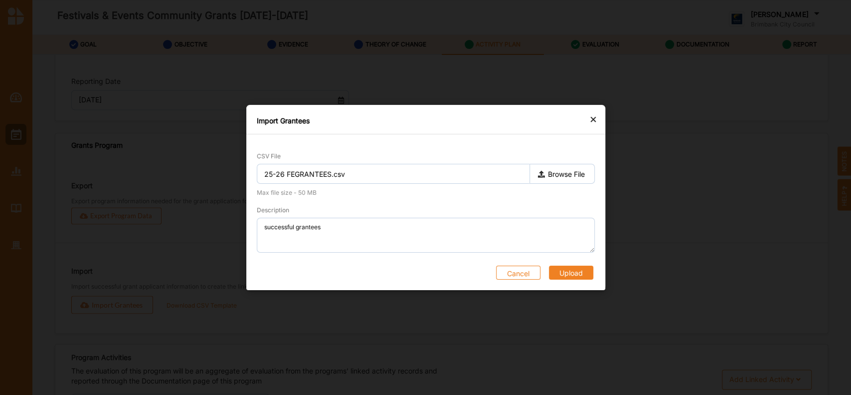
click at [561, 273] on button "Upload" at bounding box center [571, 272] width 44 height 14
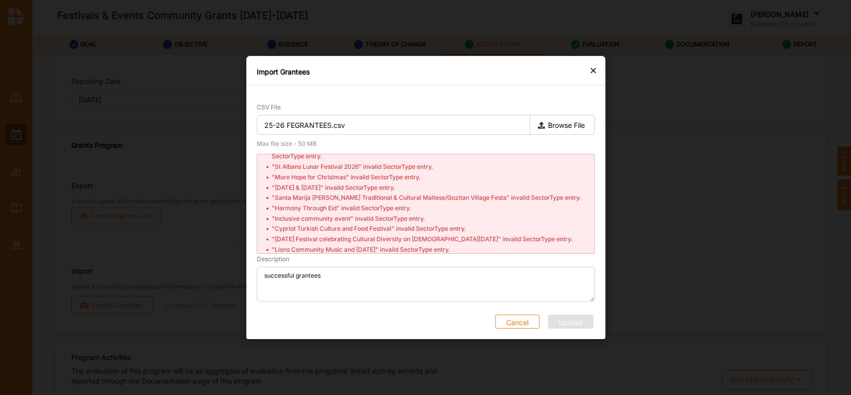
scroll to position [0, 0]
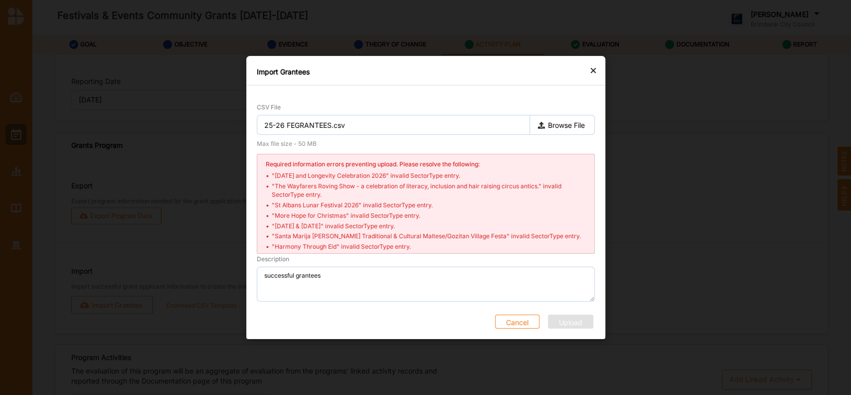
click at [594, 73] on div "×" at bounding box center [594, 70] width 8 height 12
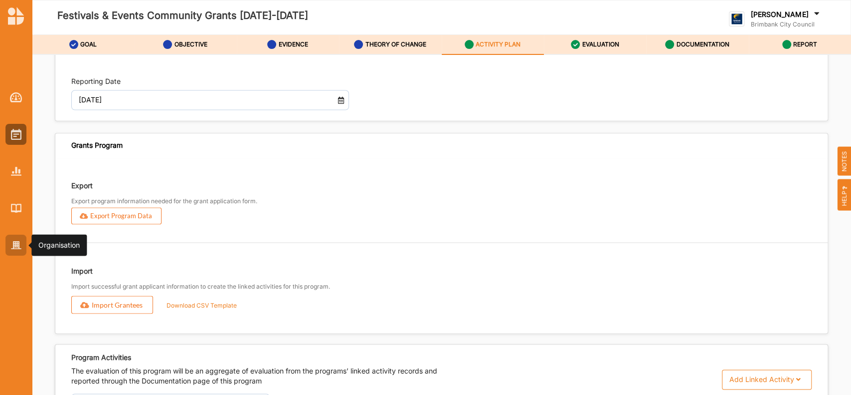
click at [13, 249] on img at bounding box center [16, 245] width 10 height 8
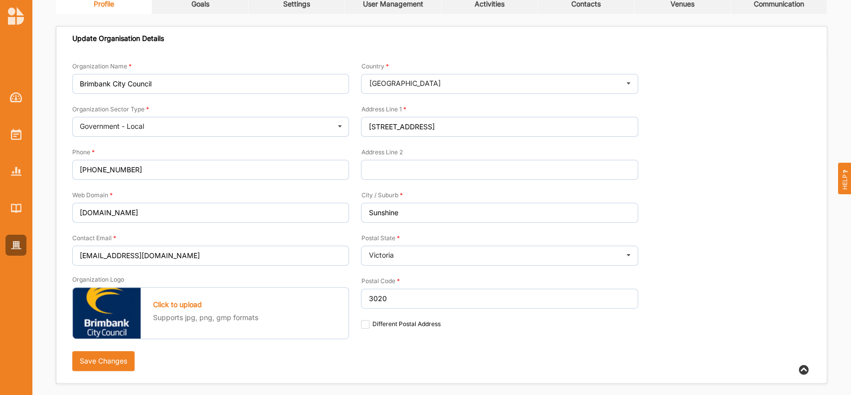
scroll to position [58, 0]
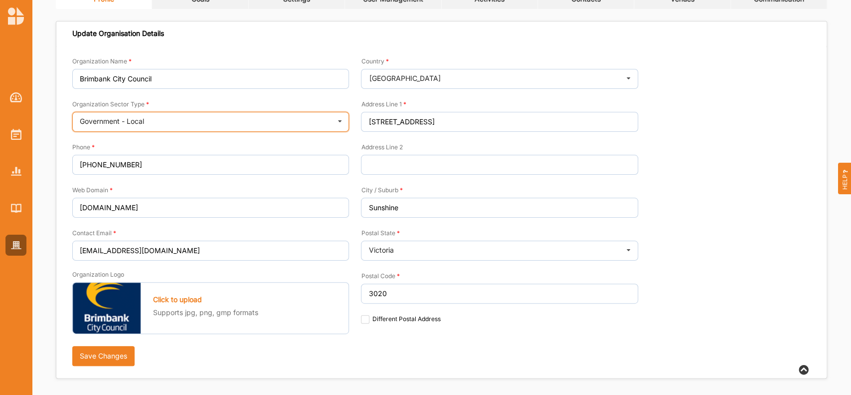
click at [340, 121] on icon at bounding box center [340, 122] width 15 height 20
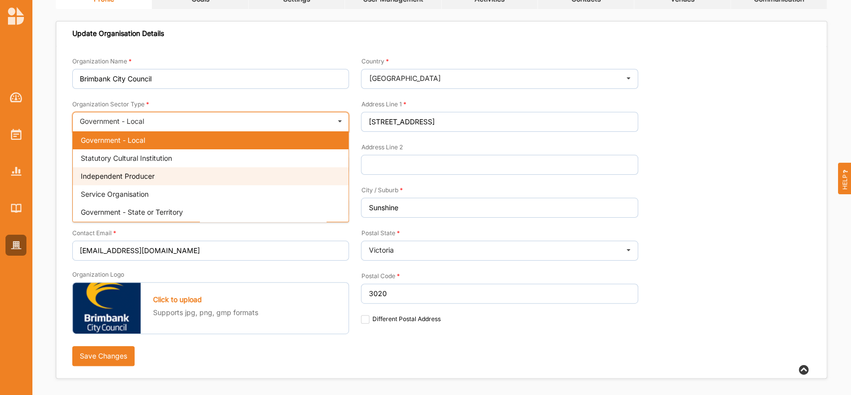
click at [123, 174] on span "Independent Producer" at bounding box center [118, 176] width 74 height 8
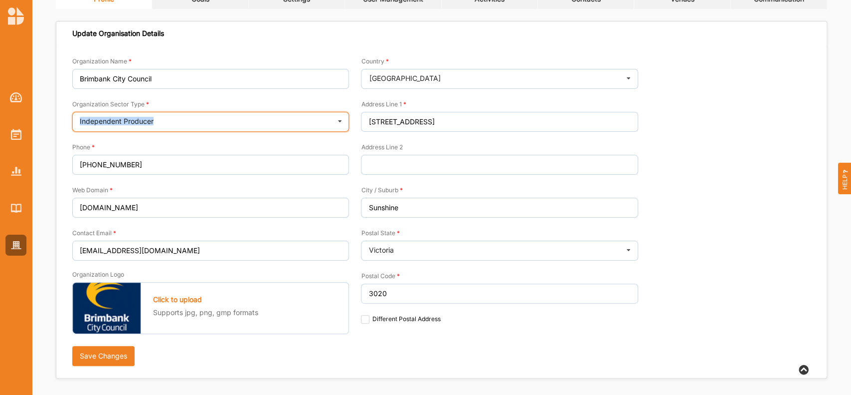
drag, startPoint x: 161, startPoint y: 119, endPoint x: 72, endPoint y: 117, distance: 88.8
click at [72, 117] on div "Independent Producer Government - Local Statutory Cultural Institution Independ…" at bounding box center [210, 122] width 277 height 20
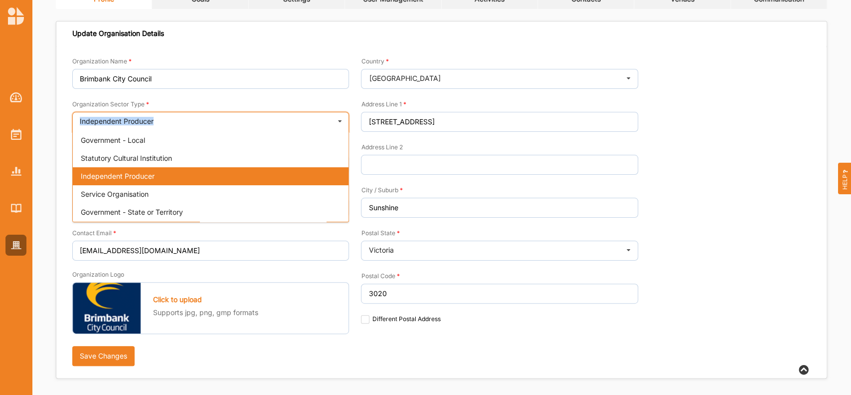
copy div "Independent Producer"
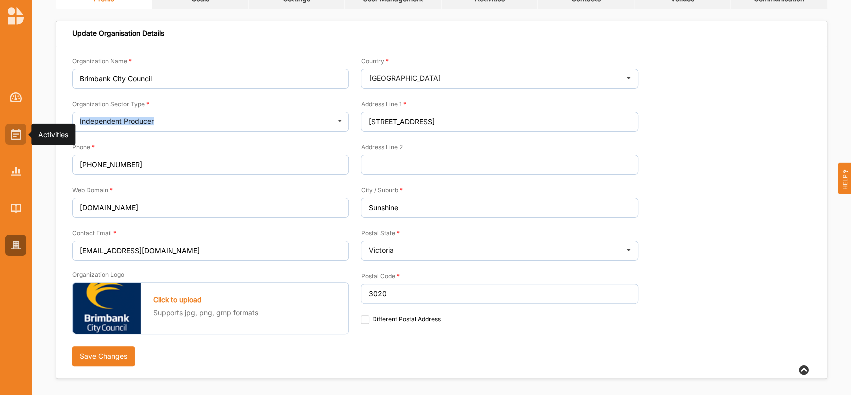
click at [16, 131] on img at bounding box center [16, 134] width 10 height 11
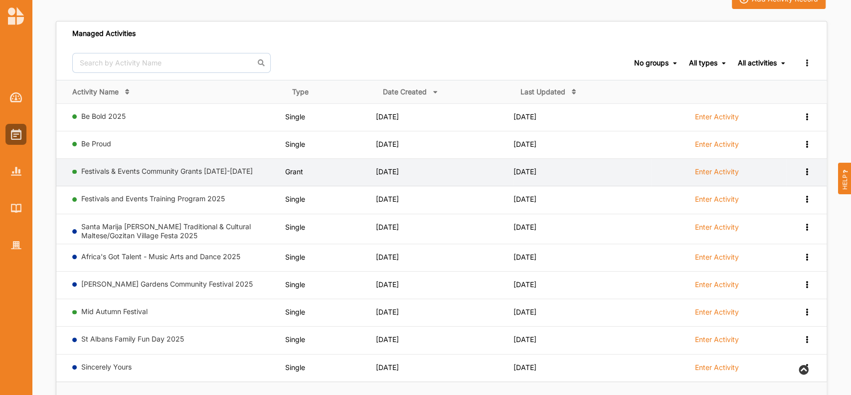
click at [704, 169] on label "Enter Activity" at bounding box center [717, 171] width 44 height 9
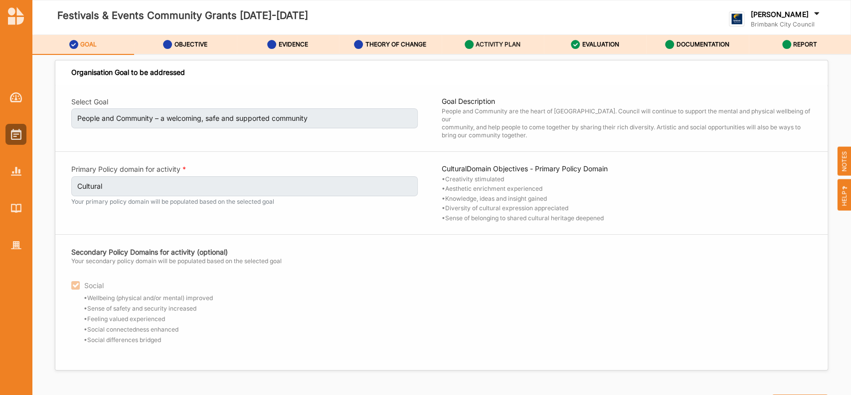
click at [511, 40] on label "ACTIVITY PLAN" at bounding box center [498, 44] width 45 height 8
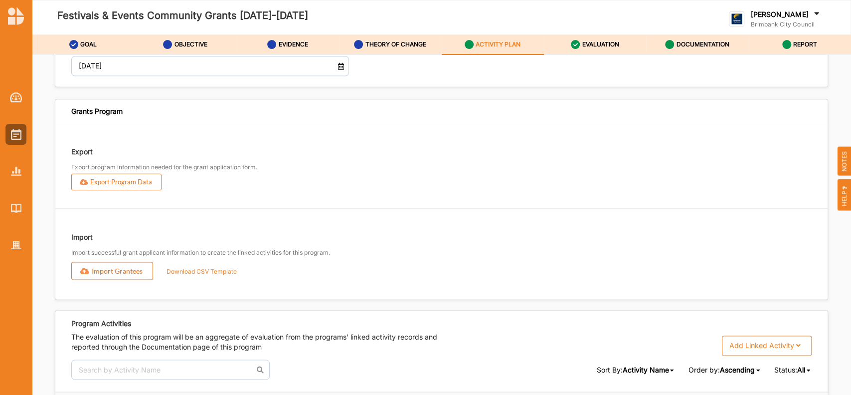
scroll to position [1187, 0]
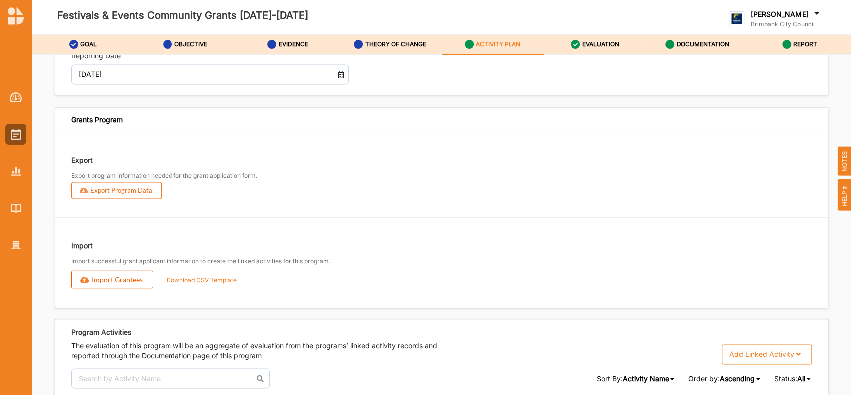
click at [111, 284] on button "Import Grantees" at bounding box center [112, 279] width 82 height 18
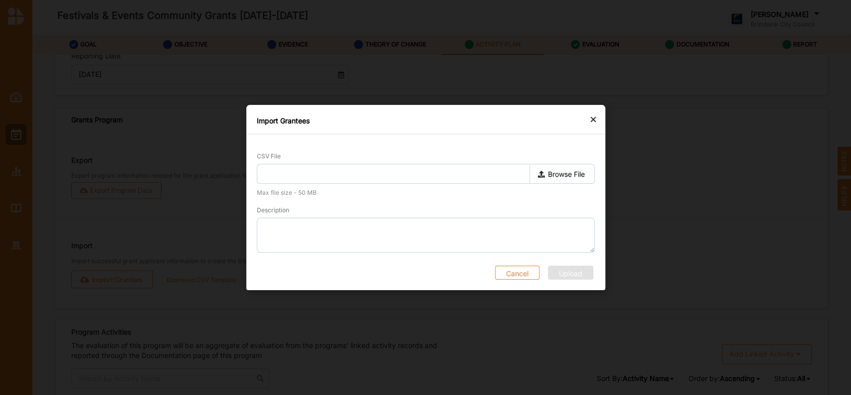
click at [571, 170] on label "Browse File" at bounding box center [561, 174] width 65 height 20
click at [0, 0] on input "Browse File" at bounding box center [0, 0] width 0 height 0
type input "25-26 FEGRANTEES.csv"
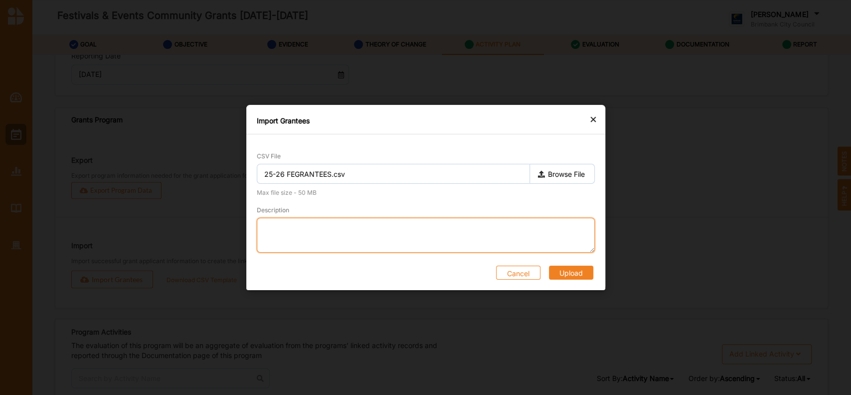
click at [320, 236] on textarea "Description" at bounding box center [426, 234] width 338 height 35
type textarea "Successful grantees"
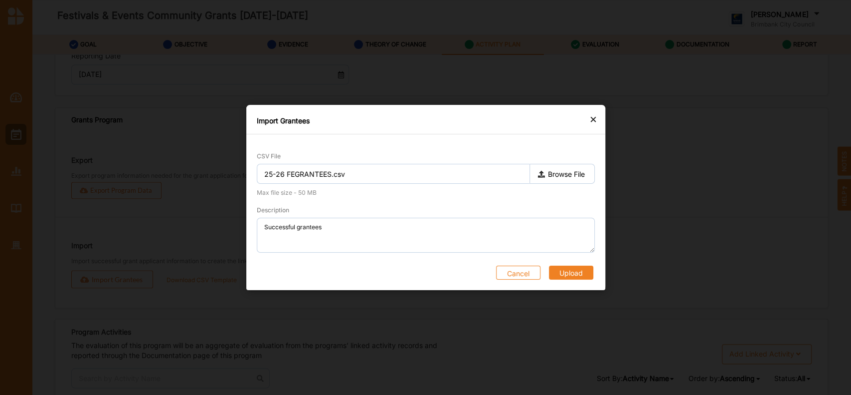
click at [558, 270] on button "Upload" at bounding box center [571, 272] width 44 height 14
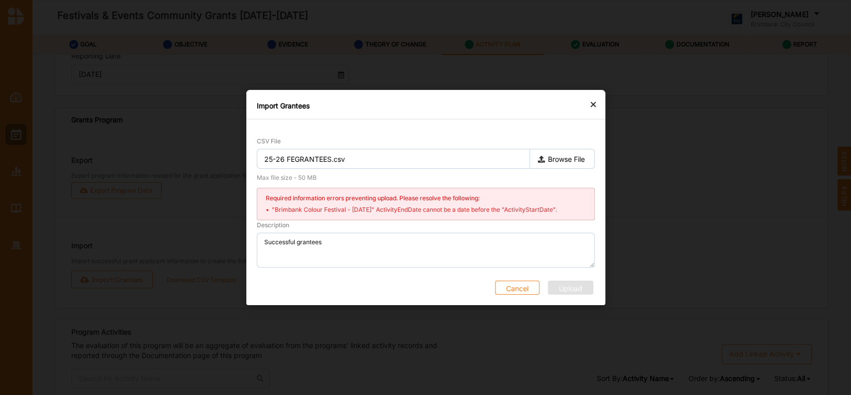
click at [526, 288] on button "Cancel" at bounding box center [517, 287] width 44 height 14
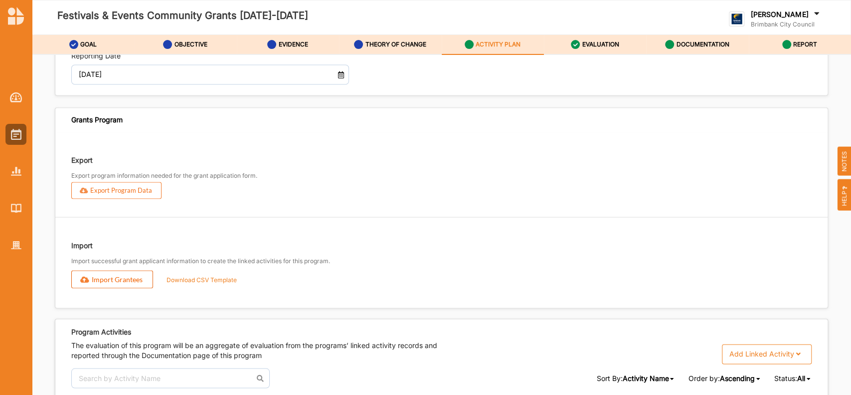
click at [132, 288] on button "Import Grantees" at bounding box center [112, 279] width 82 height 18
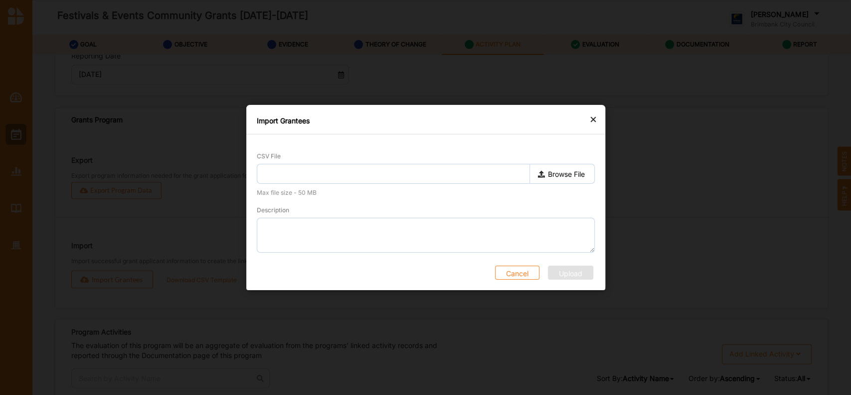
click at [579, 175] on label "Browse File" at bounding box center [561, 174] width 65 height 20
click at [0, 0] on input "Browse File" at bounding box center [0, 0] width 0 height 0
type input "25-26 FEGRANTEES.csv"
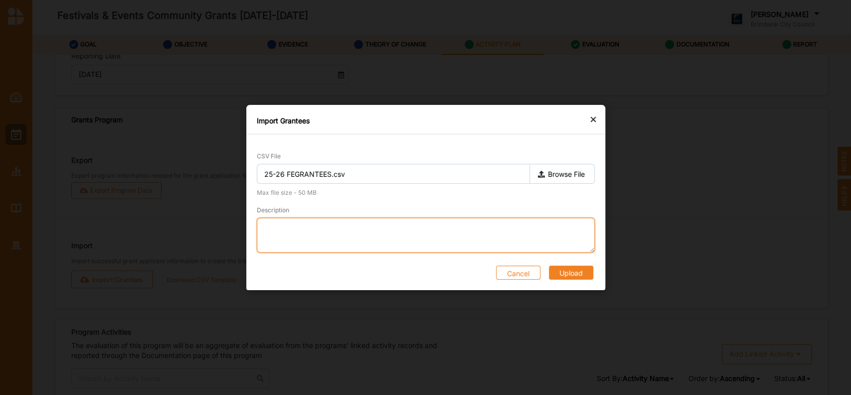
click at [297, 226] on textarea "Description" at bounding box center [426, 234] width 338 height 35
type textarea "Successful grantees"
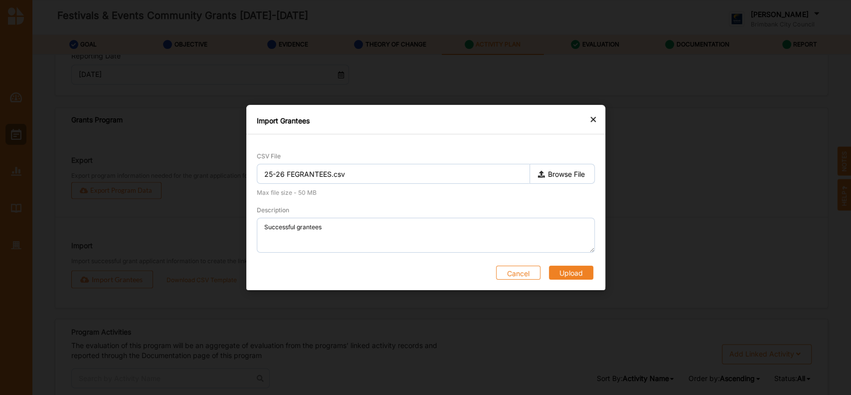
click at [572, 268] on button "Upload" at bounding box center [571, 272] width 44 height 14
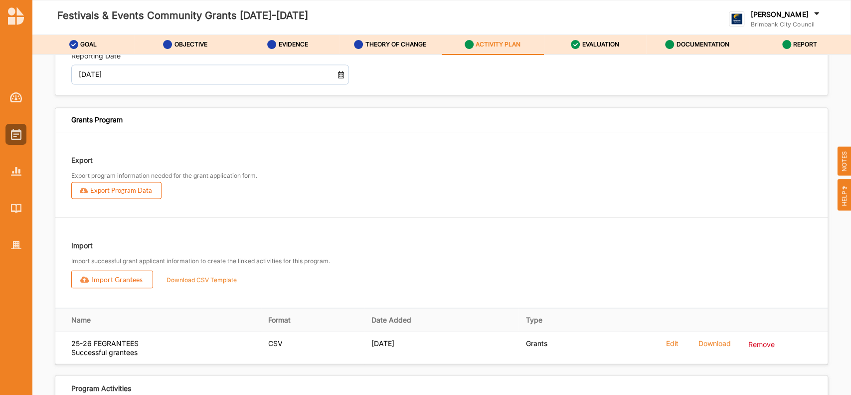
click at [444, 152] on div "Export Export program information needed for the grant application form. Export…" at bounding box center [441, 219] width 773 height 175
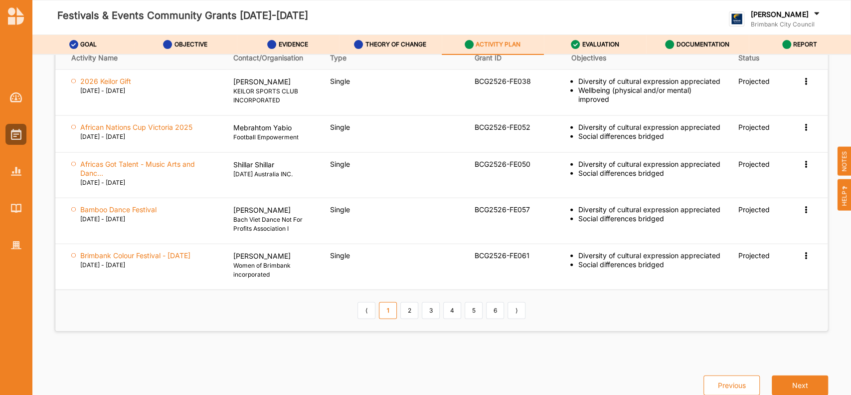
scroll to position [1608, 0]
click at [402, 313] on link "2" at bounding box center [410, 310] width 18 height 17
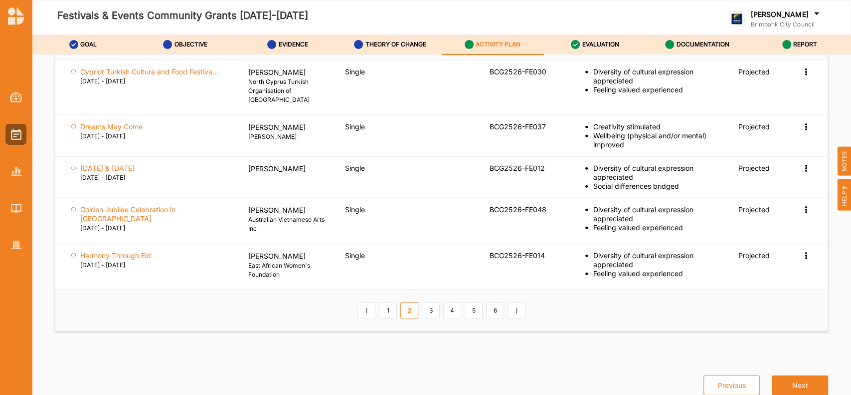
scroll to position [1604, 0]
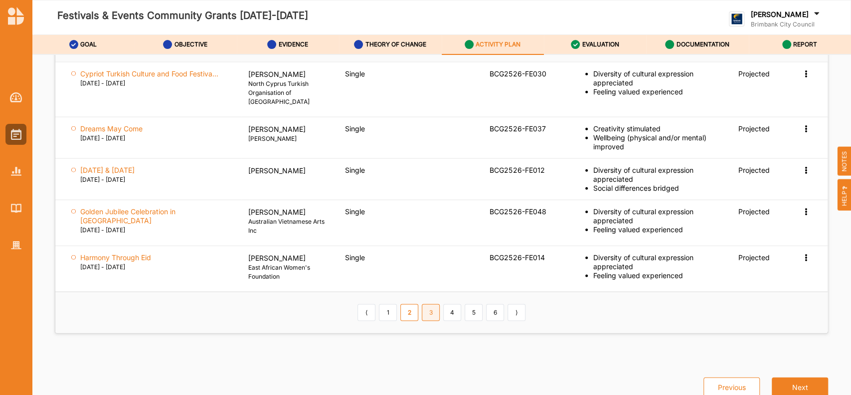
click at [428, 313] on link "3" at bounding box center [431, 312] width 18 height 17
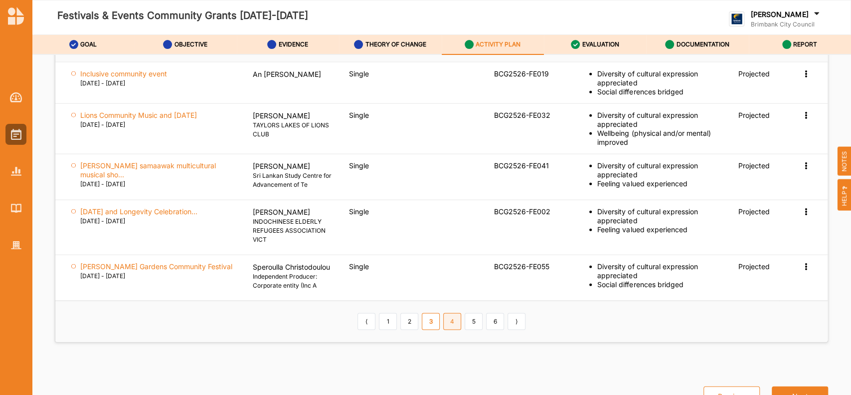
click at [450, 330] on link "4" at bounding box center [452, 321] width 18 height 17
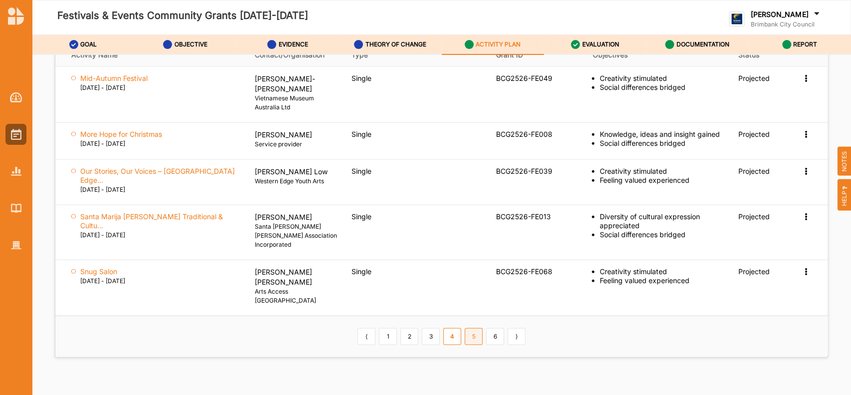
click at [474, 328] on link "5" at bounding box center [474, 336] width 18 height 17
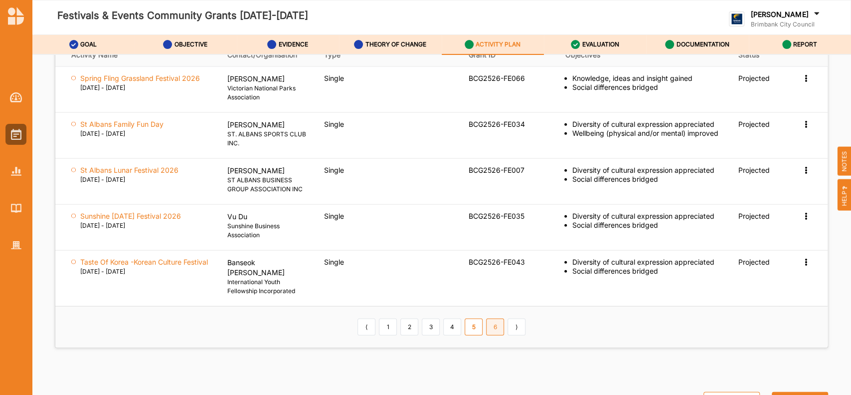
click at [492, 324] on link "6" at bounding box center [495, 326] width 18 height 17
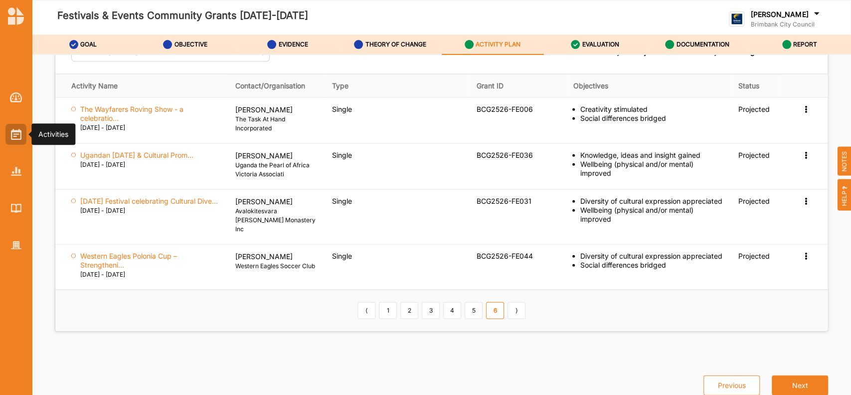
click at [15, 132] on img at bounding box center [16, 134] width 10 height 11
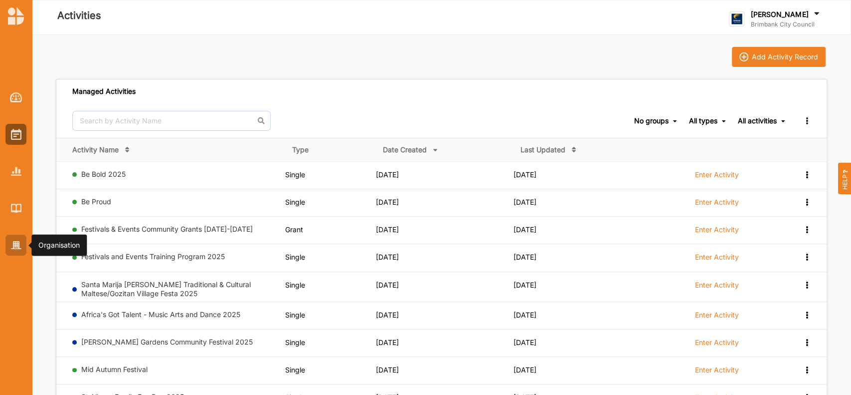
click at [16, 245] on img at bounding box center [16, 245] width 10 height 8
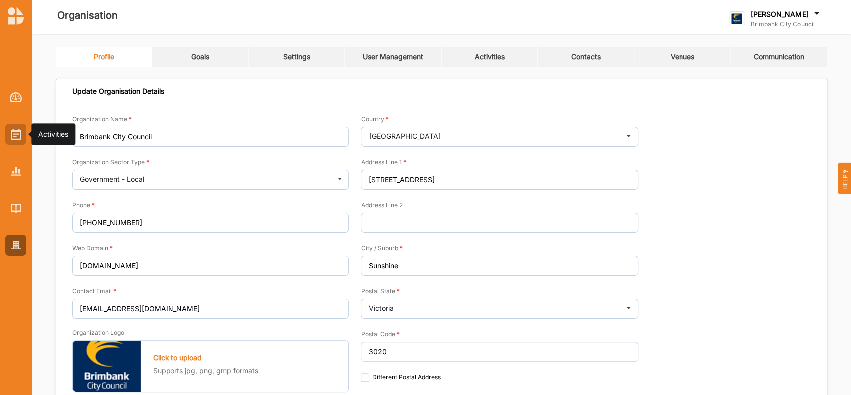
click at [23, 137] on div at bounding box center [15, 134] width 21 height 21
